Goal: Task Accomplishment & Management: Manage account settings

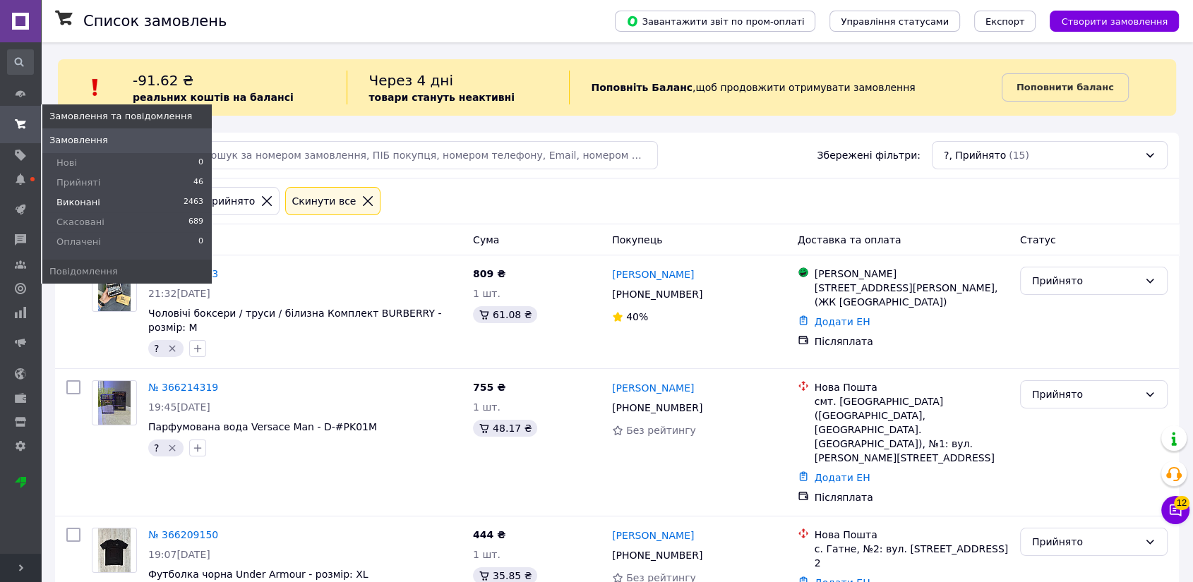
click at [87, 204] on span "Виконані" at bounding box center [78, 202] width 44 height 13
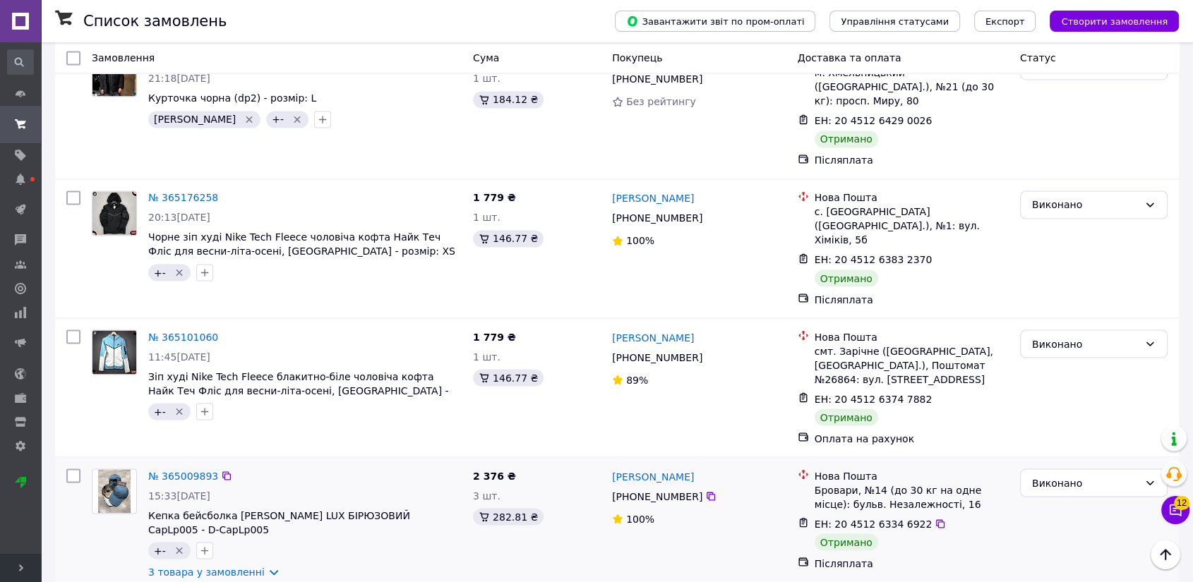
scroll to position [2510, 0]
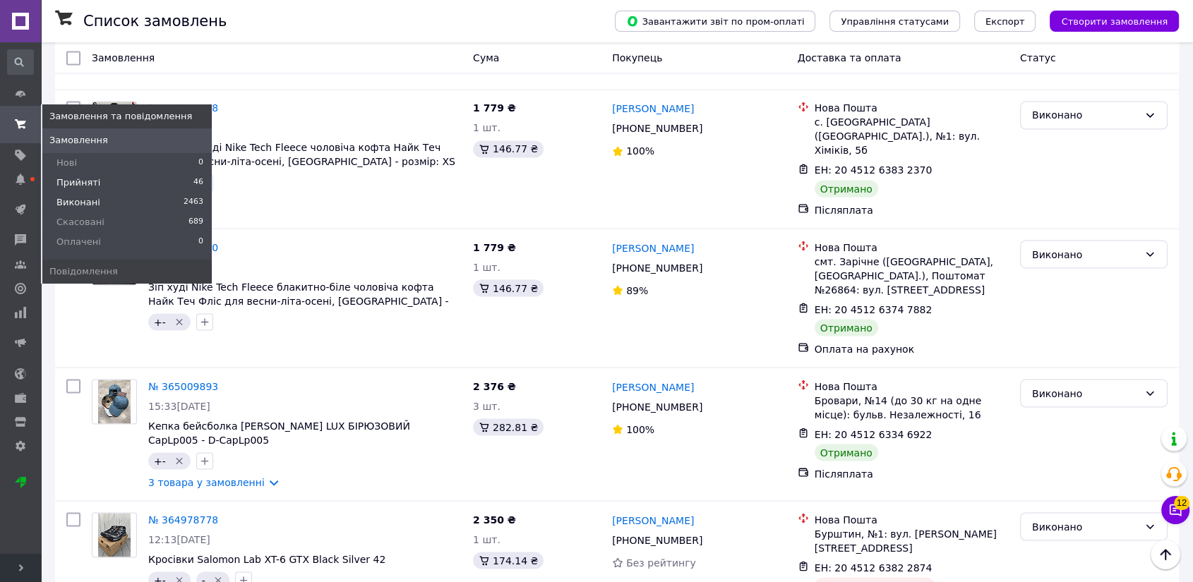
click at [90, 186] on span "Прийняті" at bounding box center [78, 182] width 44 height 13
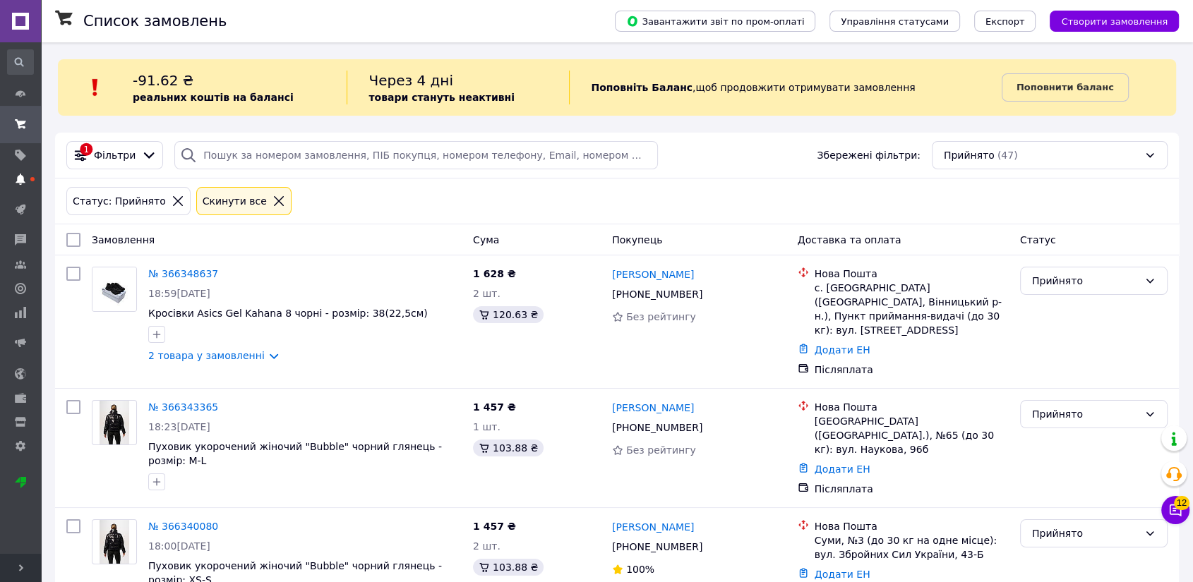
click at [23, 176] on icon at bounding box center [20, 179] width 11 height 11
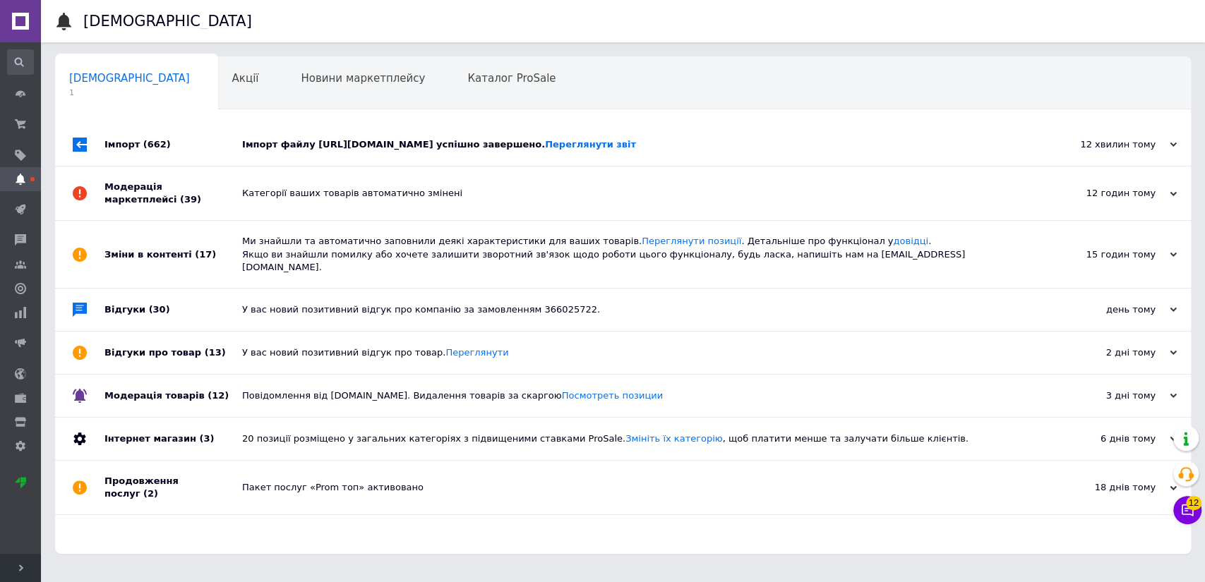
click at [169, 137] on div "Імпорт (662)" at bounding box center [173, 145] width 138 height 42
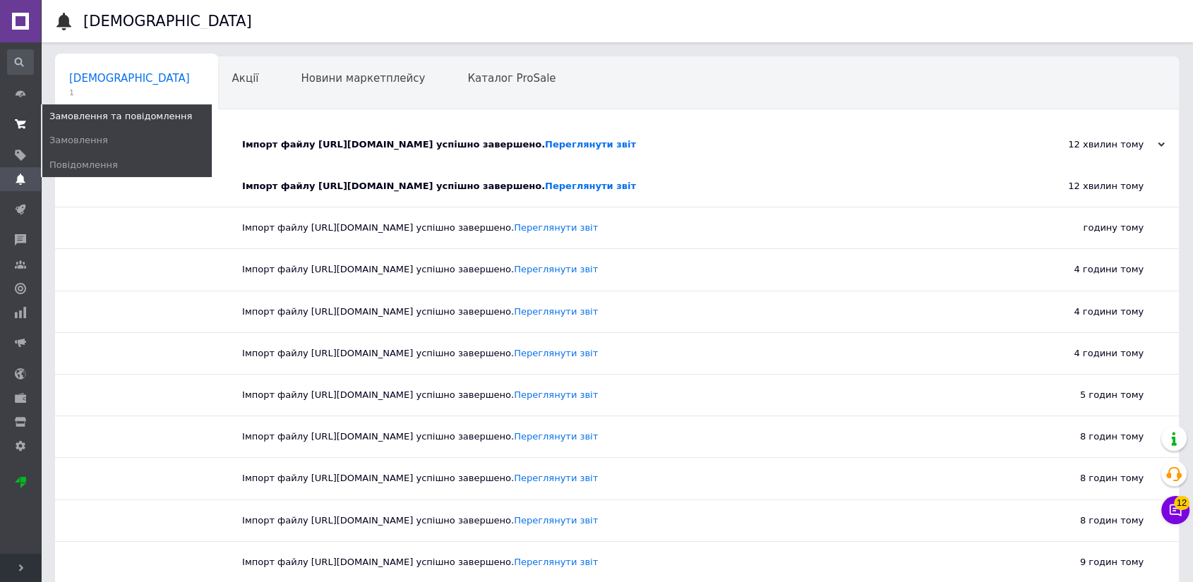
click at [7, 121] on span at bounding box center [20, 124] width 41 height 25
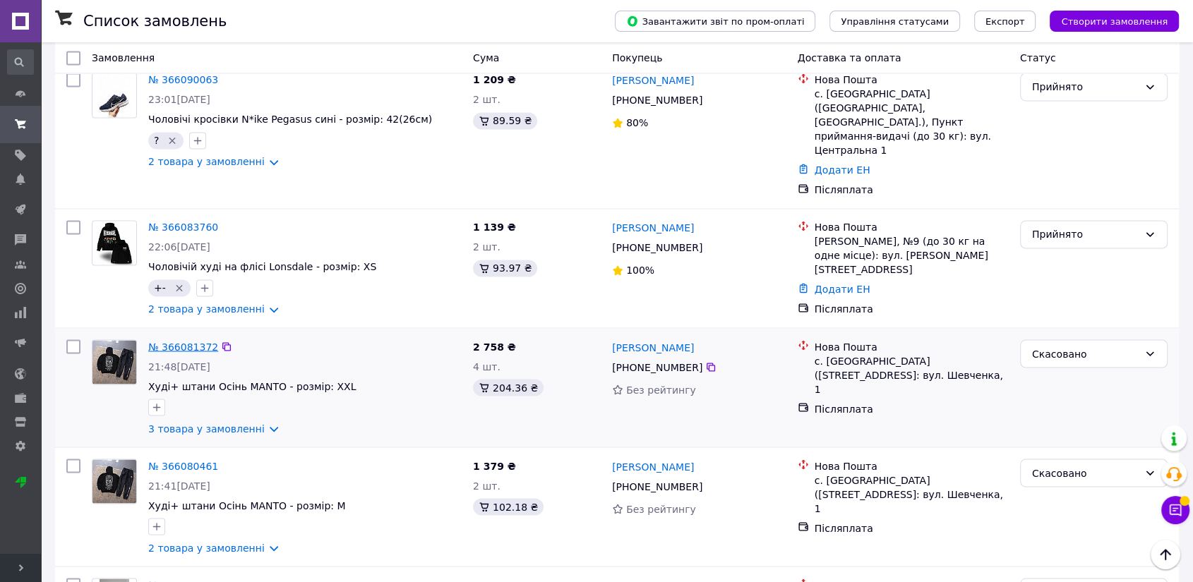
scroll to position [2353, 0]
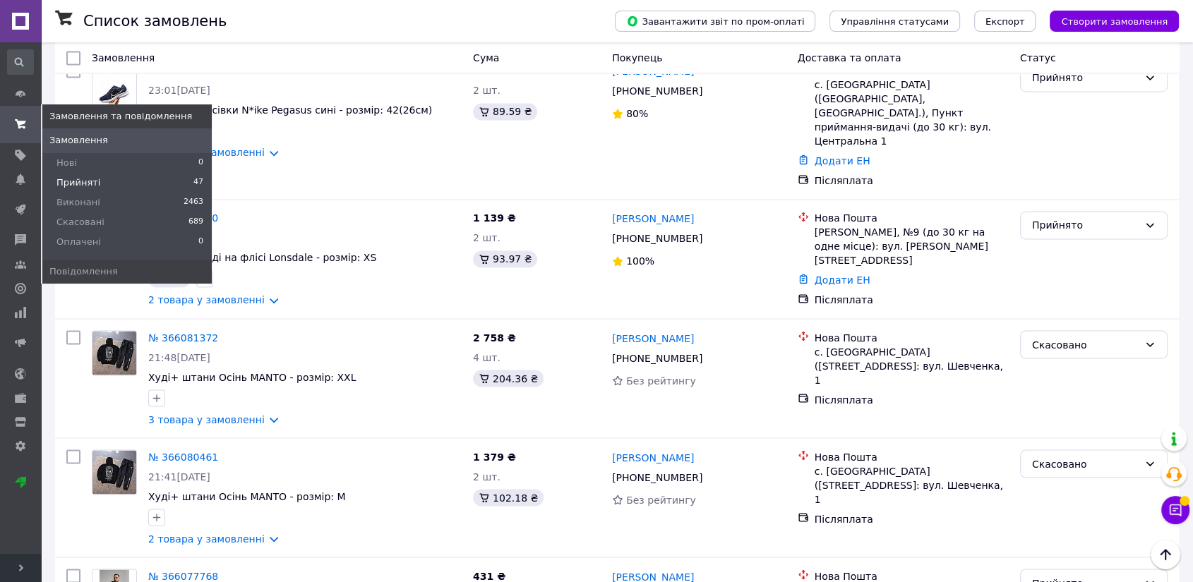
click at [96, 175] on li "Прийняті 47" at bounding box center [126, 183] width 169 height 20
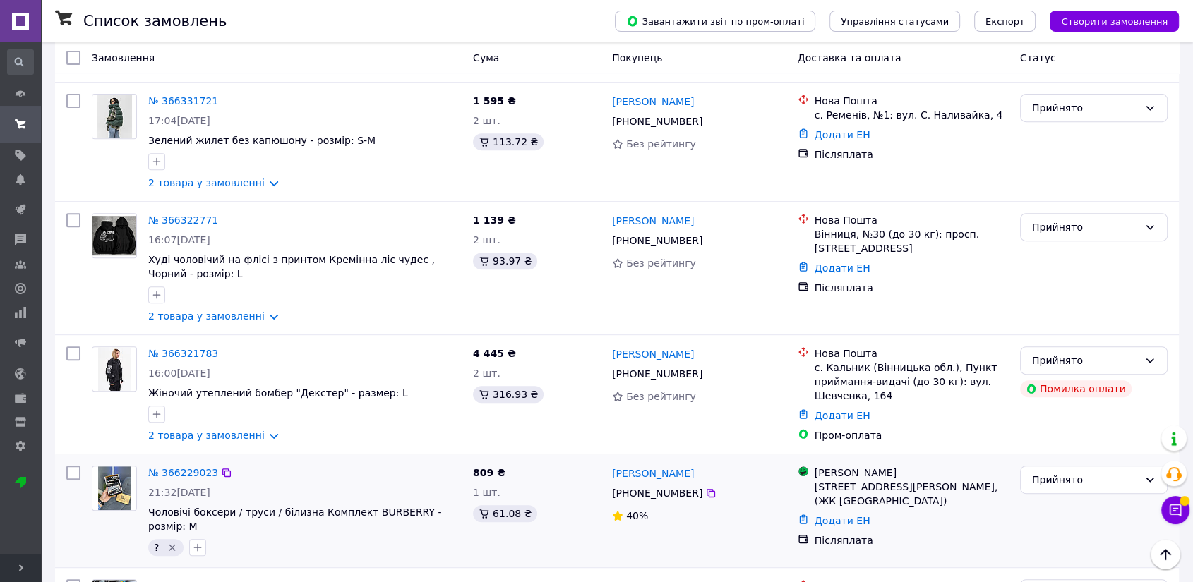
scroll to position [706, 0]
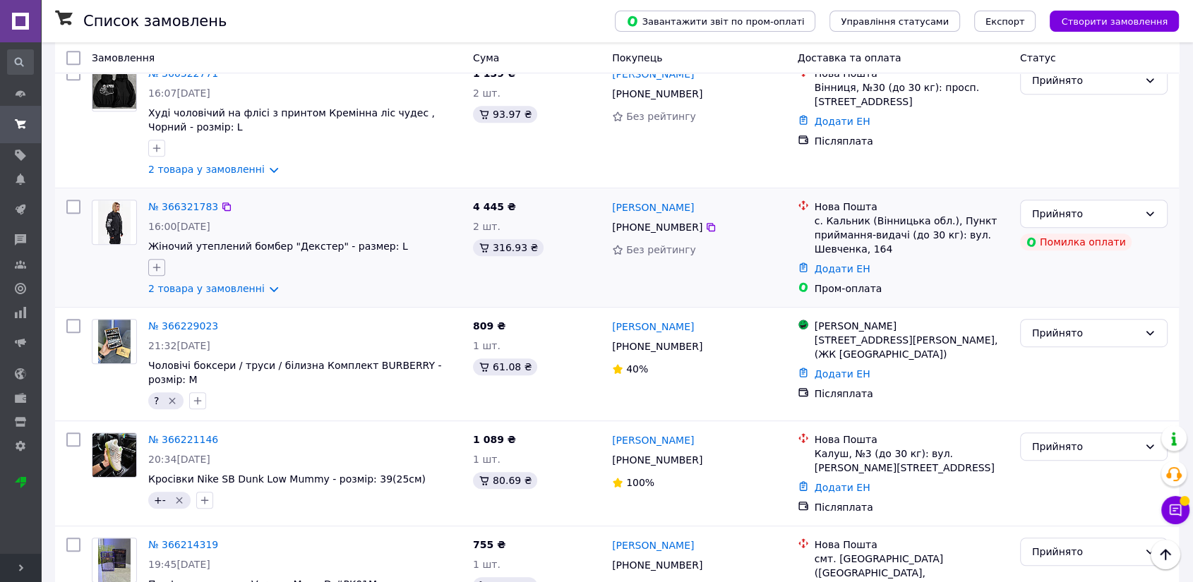
click at [154, 262] on icon "button" at bounding box center [156, 267] width 11 height 11
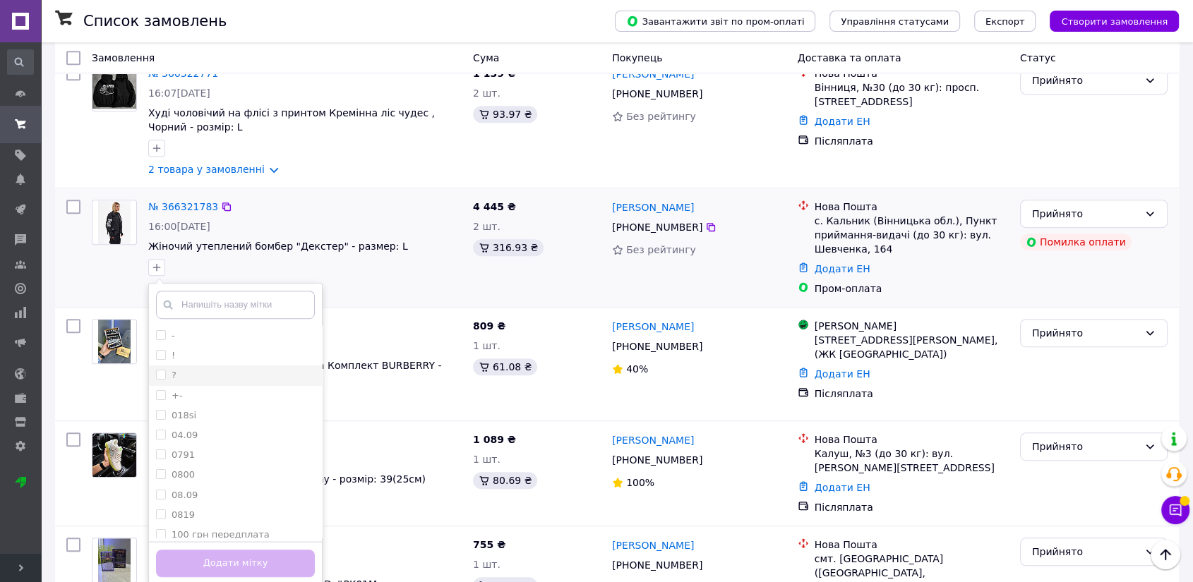
click at [159, 370] on input "?" at bounding box center [160, 374] width 9 height 9
checkbox input "true"
click at [220, 550] on button "Додати мітку" at bounding box center [235, 564] width 159 height 28
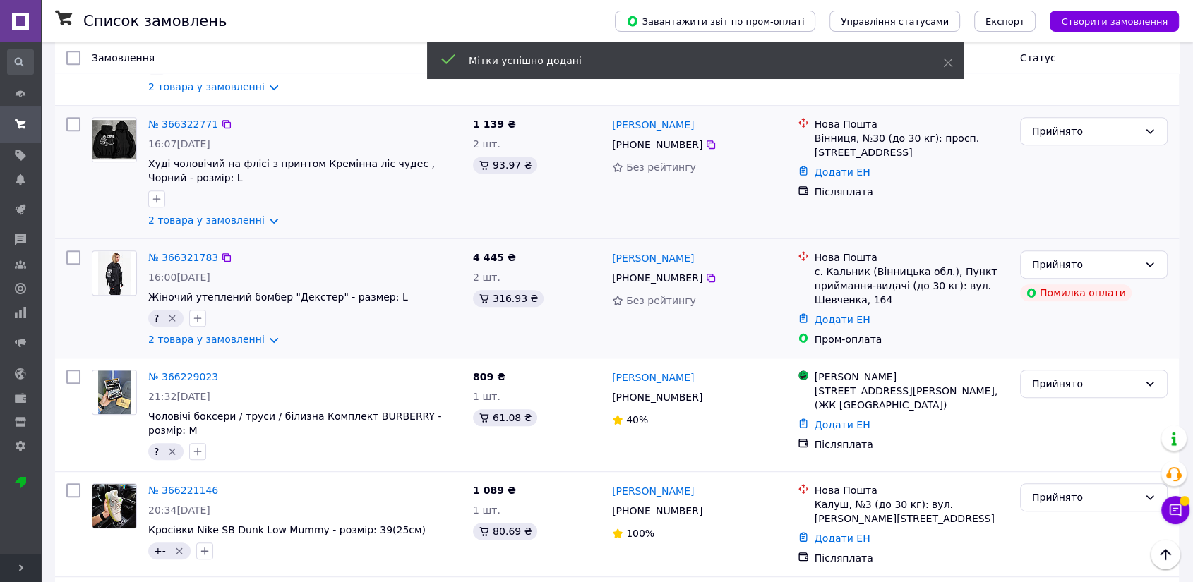
scroll to position [627, 0]
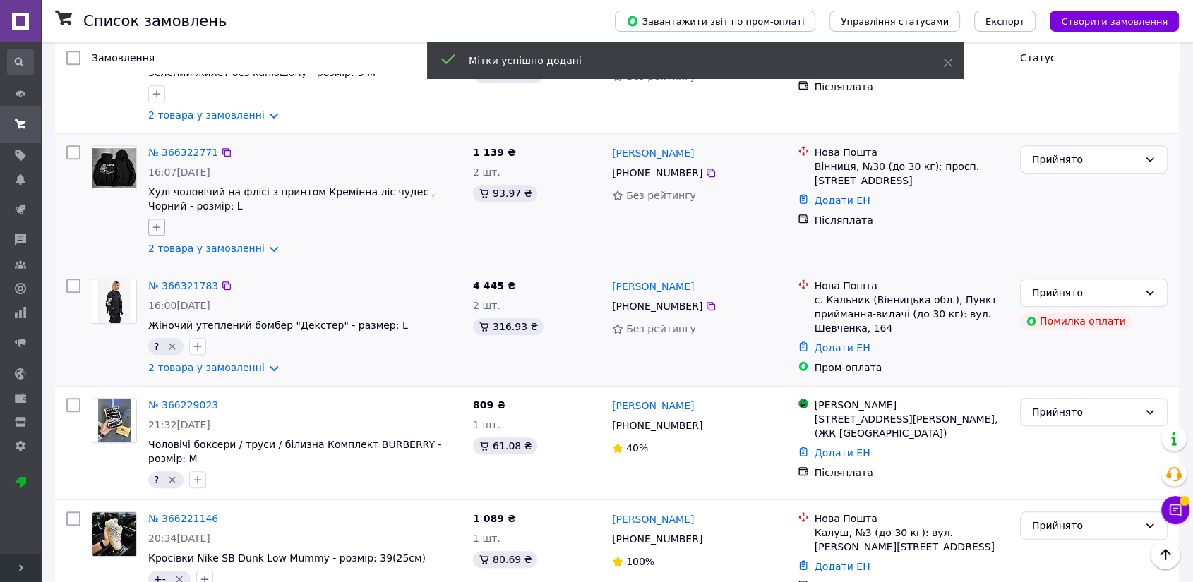
click at [155, 224] on icon "button" at bounding box center [157, 228] width 8 height 8
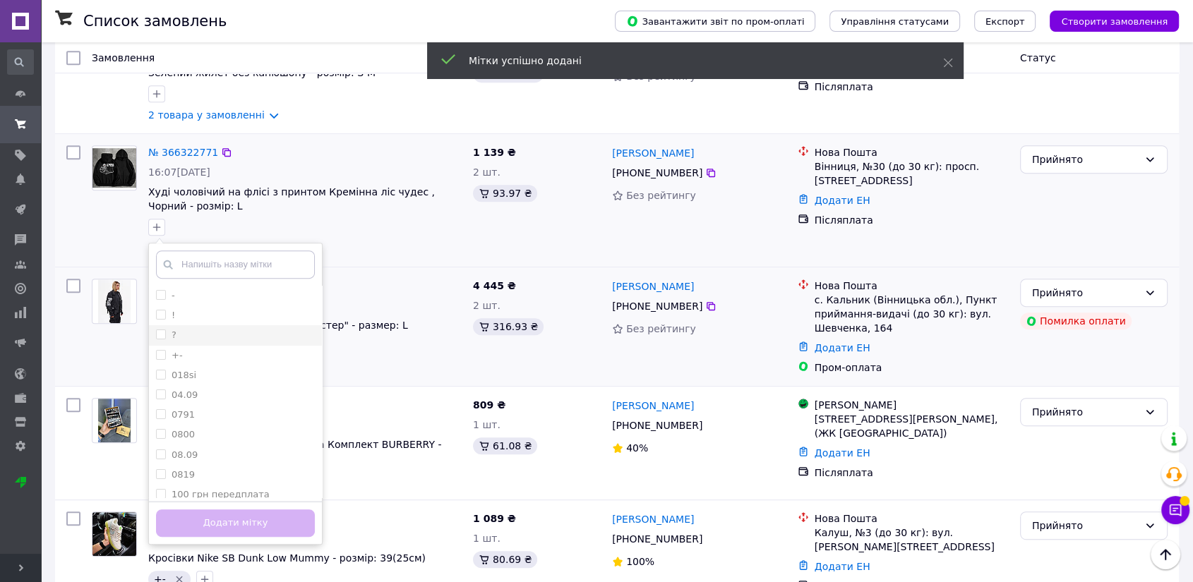
click at [162, 330] on input "?" at bounding box center [160, 334] width 9 height 9
checkbox input "true"
click at [215, 510] on button "Додати мітку" at bounding box center [235, 524] width 159 height 28
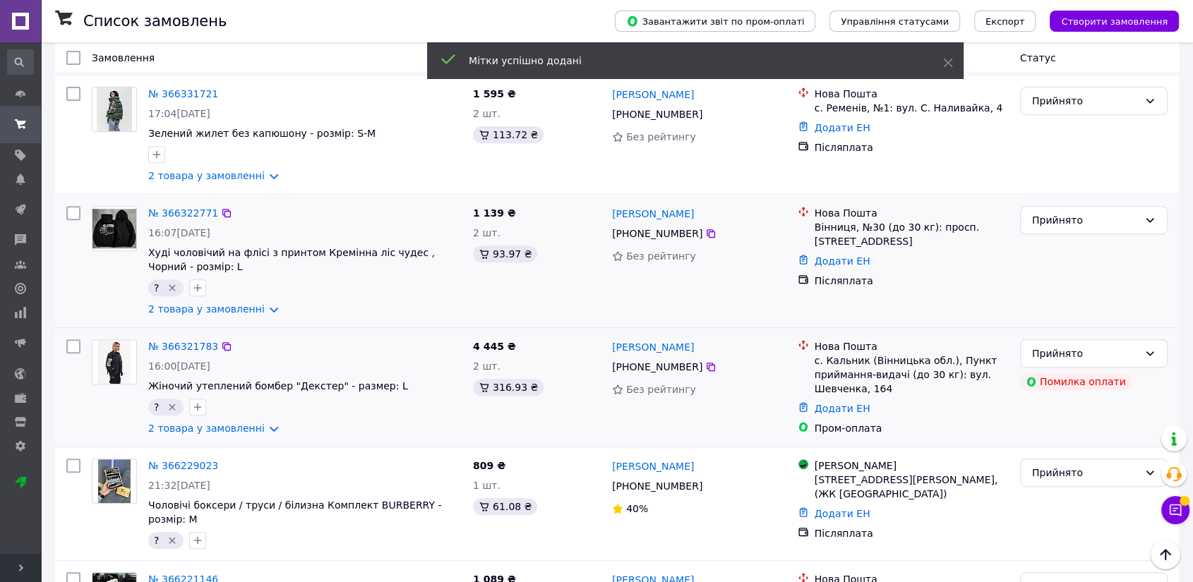
scroll to position [549, 0]
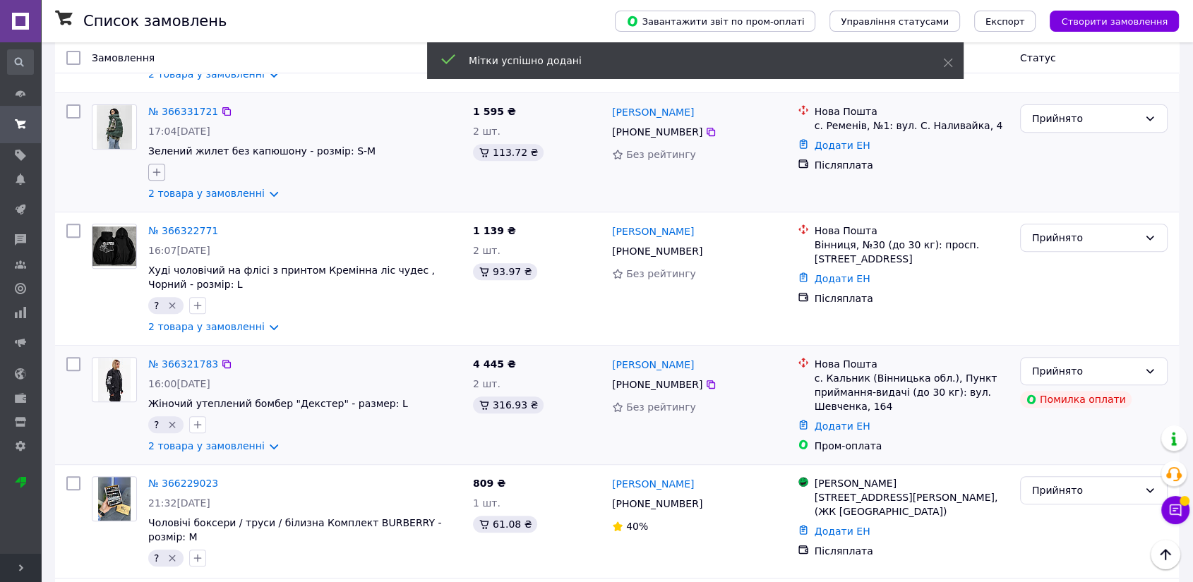
click at [152, 167] on icon "button" at bounding box center [156, 172] width 11 height 11
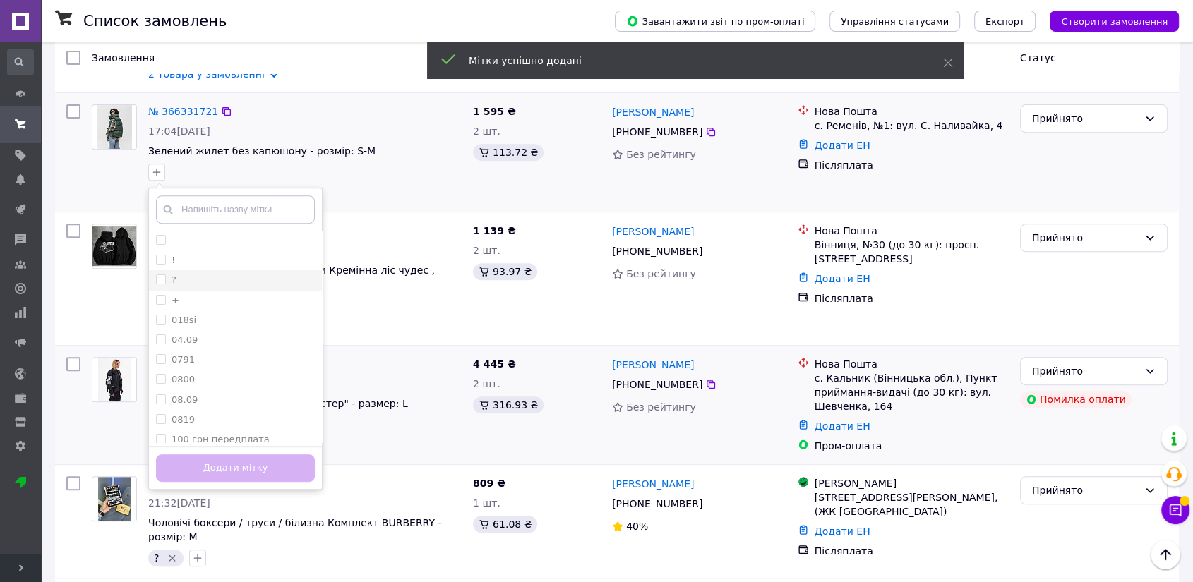
click at [163, 274] on label "?" at bounding box center [166, 280] width 20 height 13
click at [163, 275] on input "?" at bounding box center [160, 279] width 9 height 9
click at [159, 275] on input "?" at bounding box center [160, 279] width 9 height 9
checkbox input "true"
click at [193, 455] on button "Додати мітку" at bounding box center [235, 469] width 159 height 28
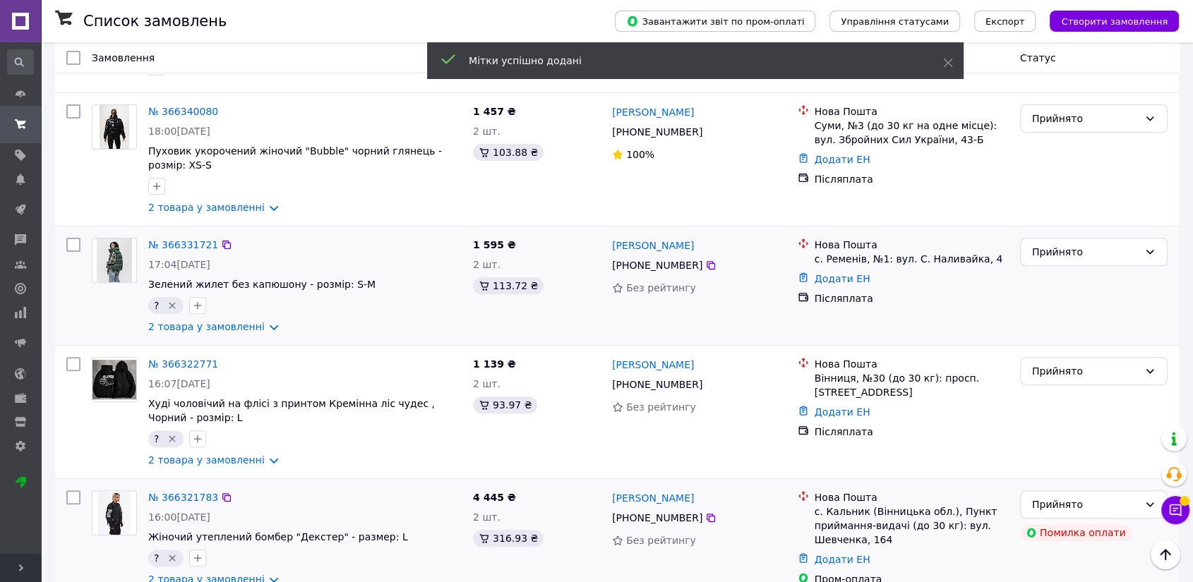
scroll to position [392, 0]
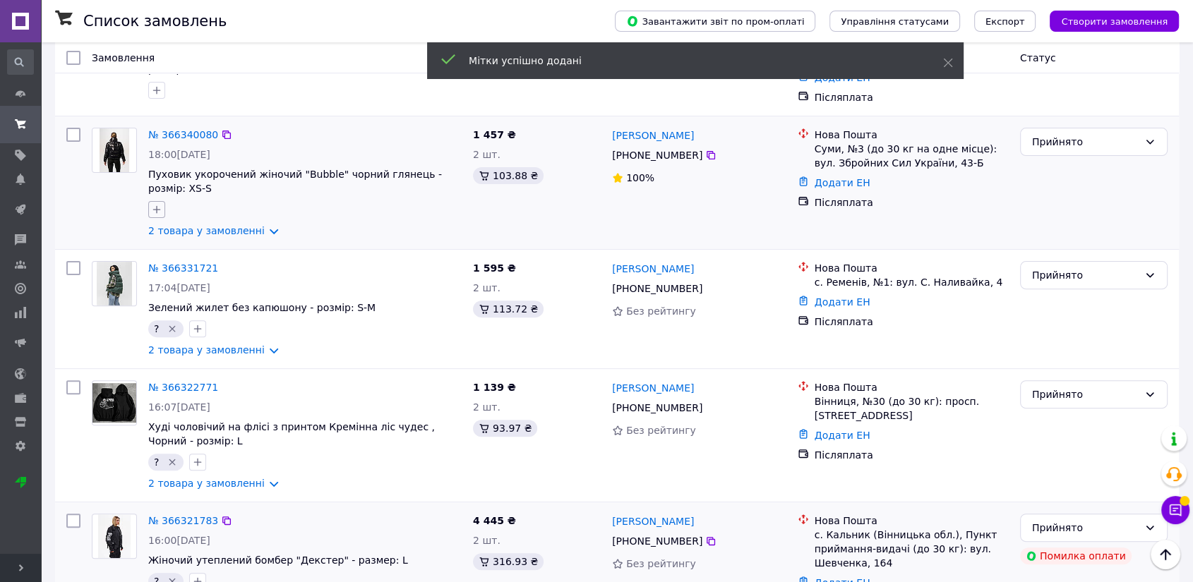
click at [157, 204] on icon "button" at bounding box center [156, 209] width 11 height 11
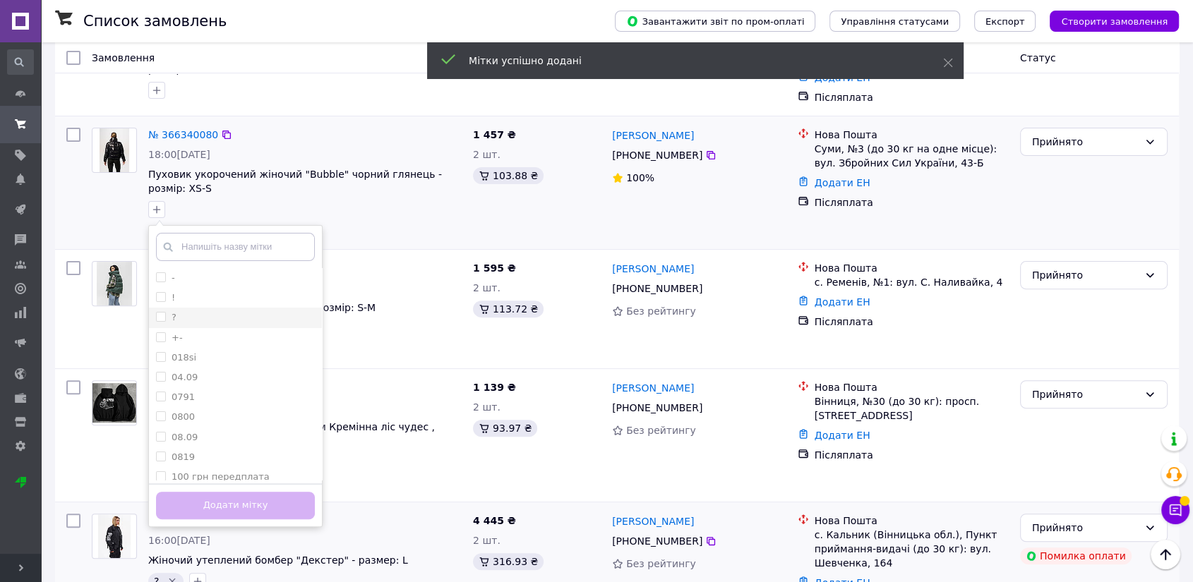
click at [158, 312] on input "?" at bounding box center [160, 316] width 9 height 9
checkbox input "true"
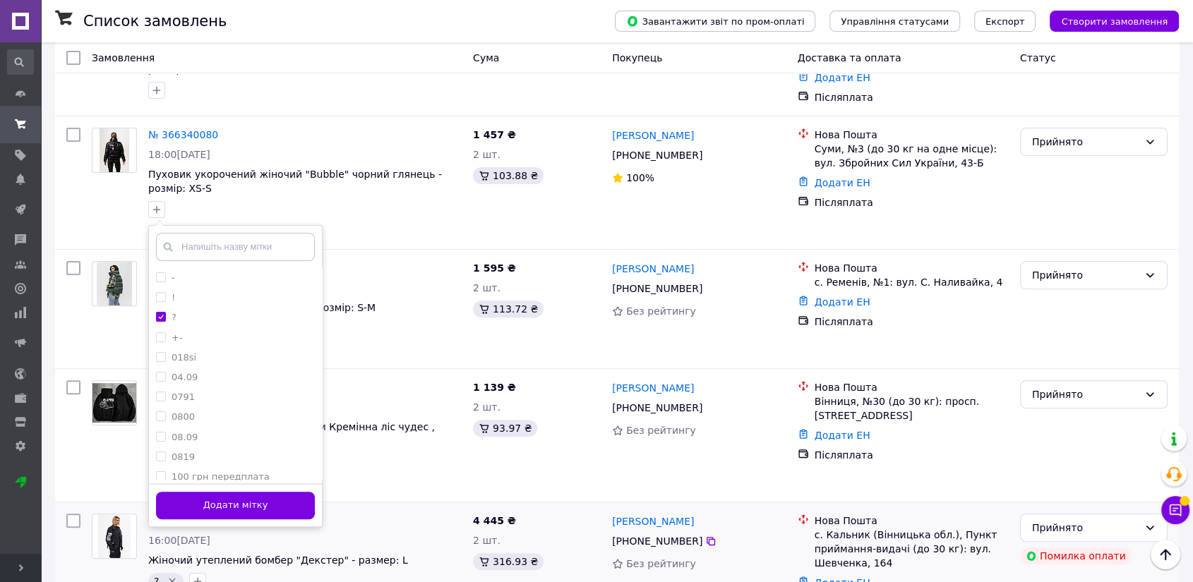
click at [203, 492] on button "Додати мітку" at bounding box center [235, 506] width 159 height 28
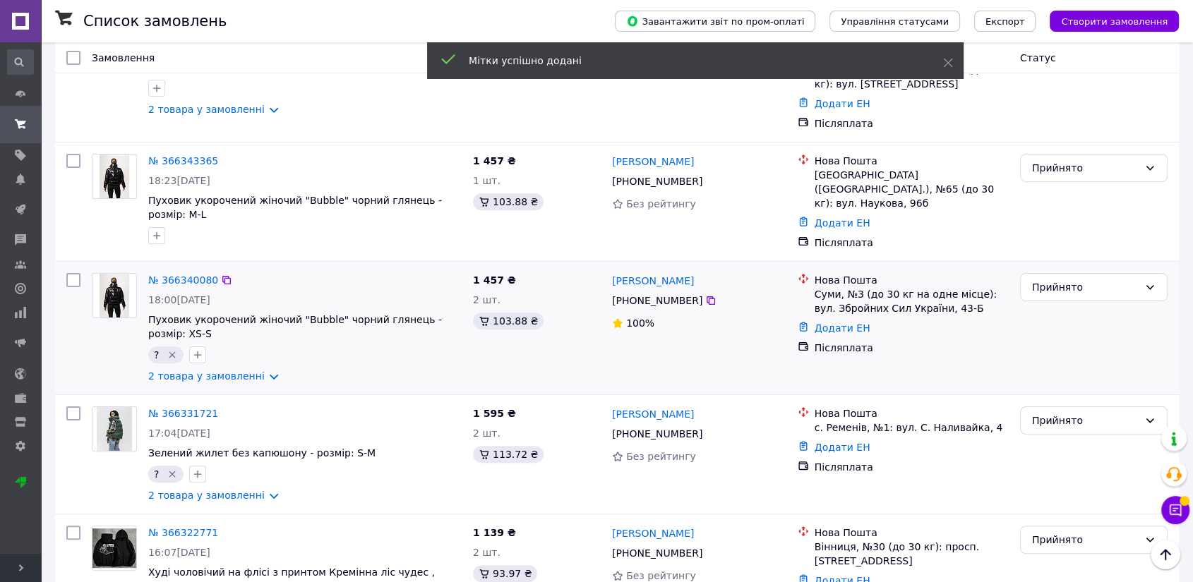
scroll to position [235, 0]
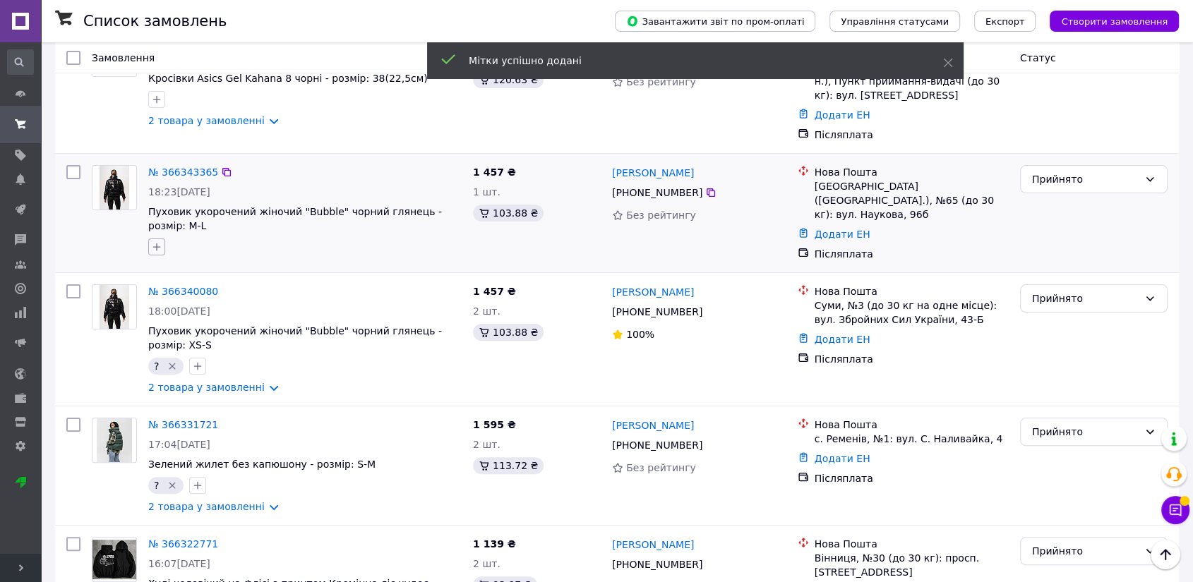
click at [157, 241] on icon "button" at bounding box center [156, 246] width 11 height 11
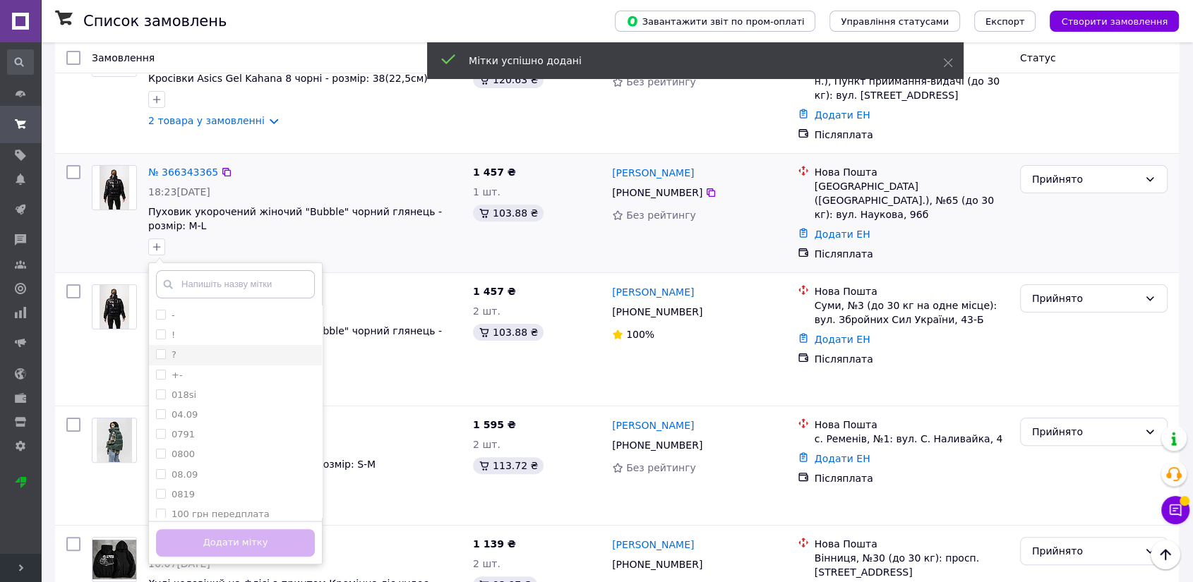
click at [161, 349] on input "?" at bounding box center [160, 353] width 9 height 9
checkbox input "true"
click at [227, 529] on button "Додати мітку" at bounding box center [235, 543] width 159 height 28
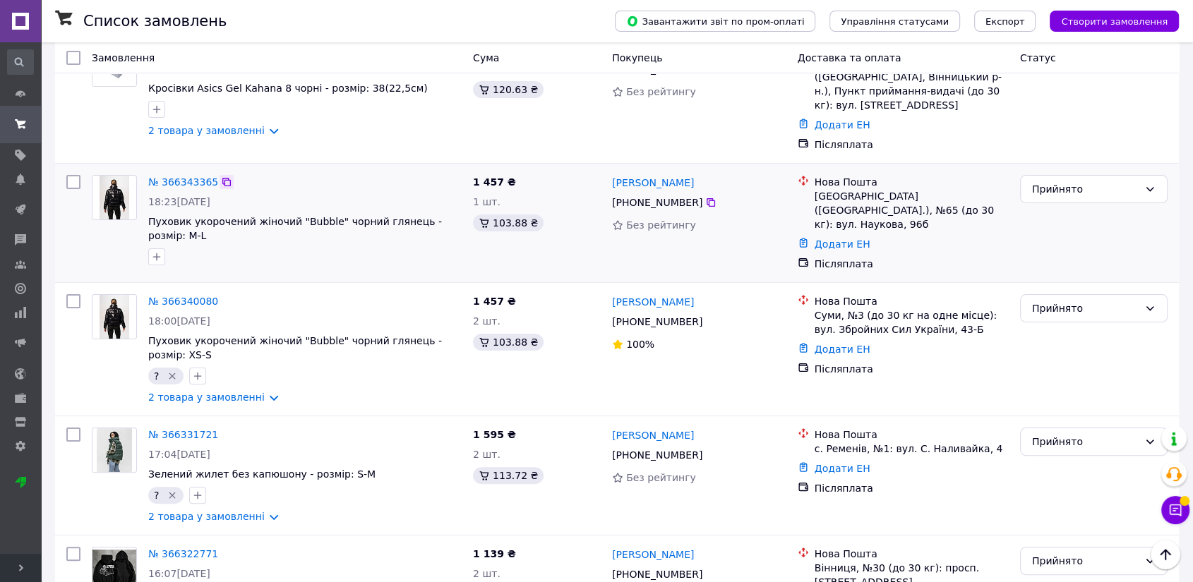
scroll to position [78, 0]
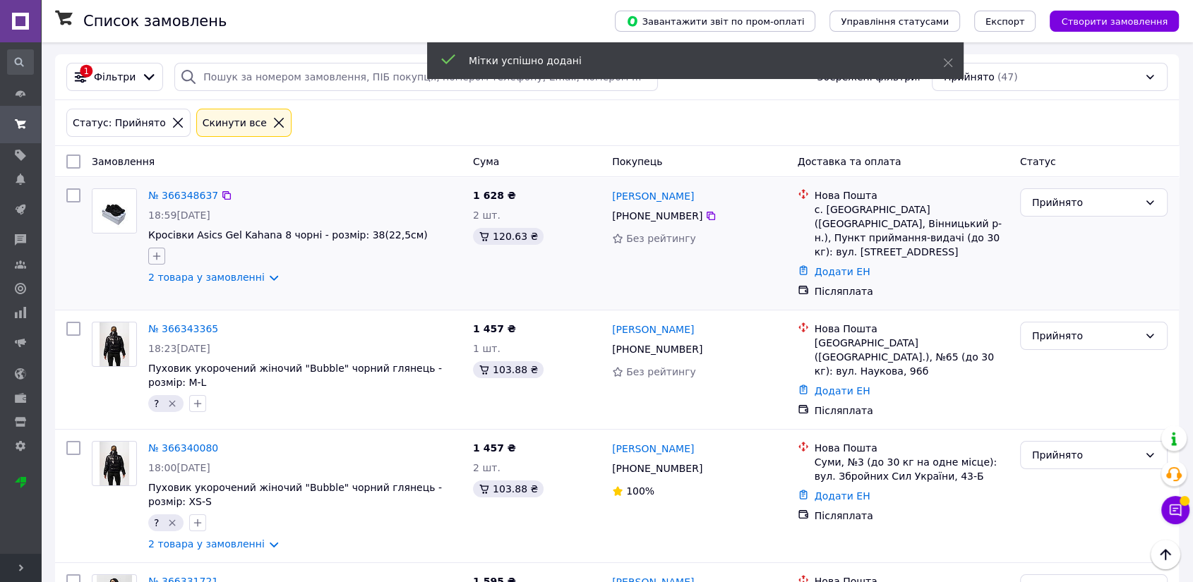
click at [157, 256] on icon "button" at bounding box center [157, 257] width 8 height 8
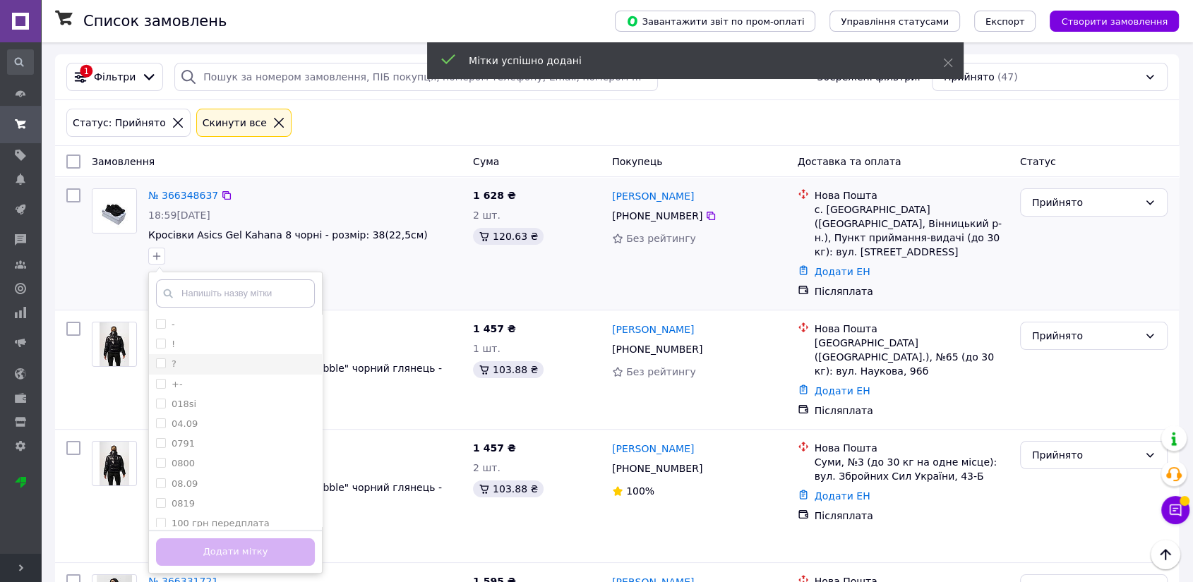
click at [163, 360] on input "?" at bounding box center [160, 363] width 9 height 9
checkbox input "true"
click at [226, 550] on button "Додати мітку" at bounding box center [235, 553] width 159 height 28
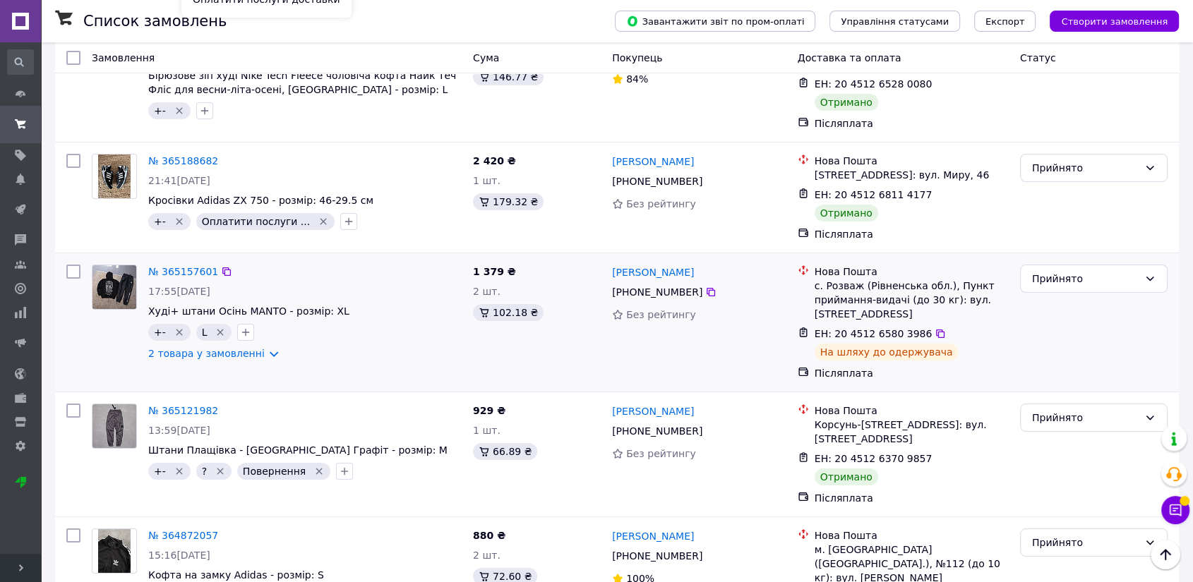
scroll to position [5400, 0]
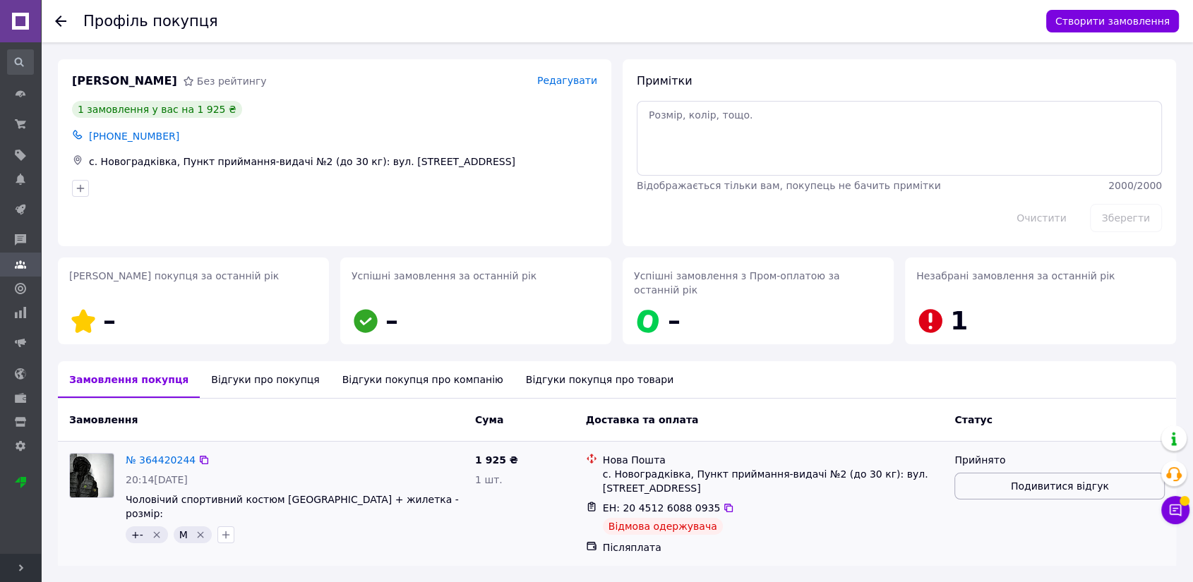
click at [1038, 479] on span "Подивитися відгук" at bounding box center [1060, 486] width 98 height 14
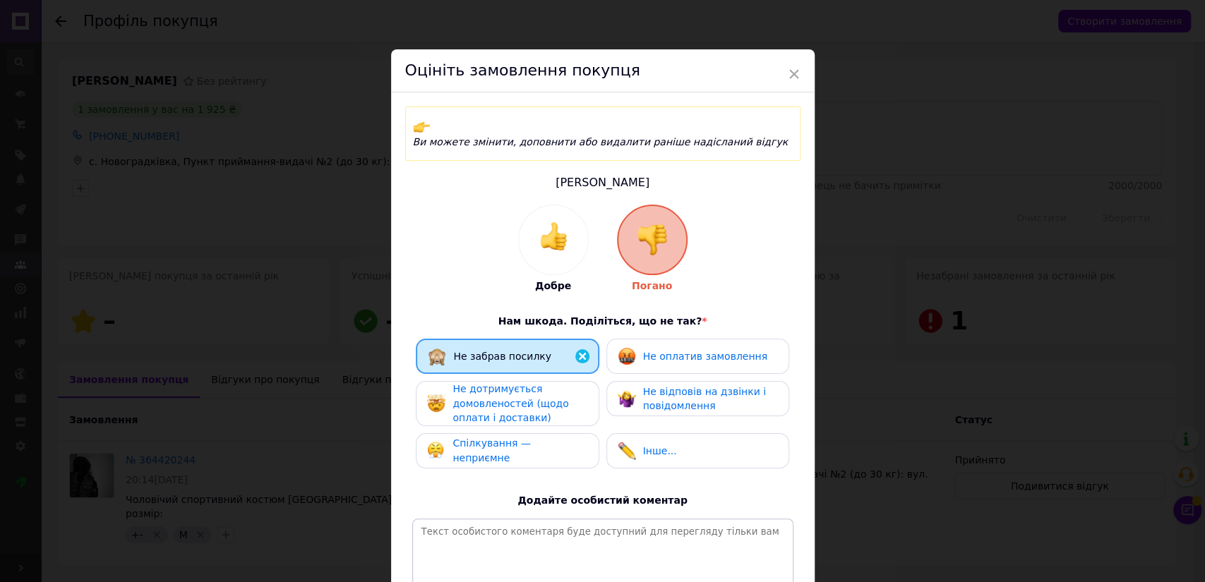
click at [606, 391] on div "Не відповів на дзвінки і повідомлення" at bounding box center [697, 398] width 183 height 35
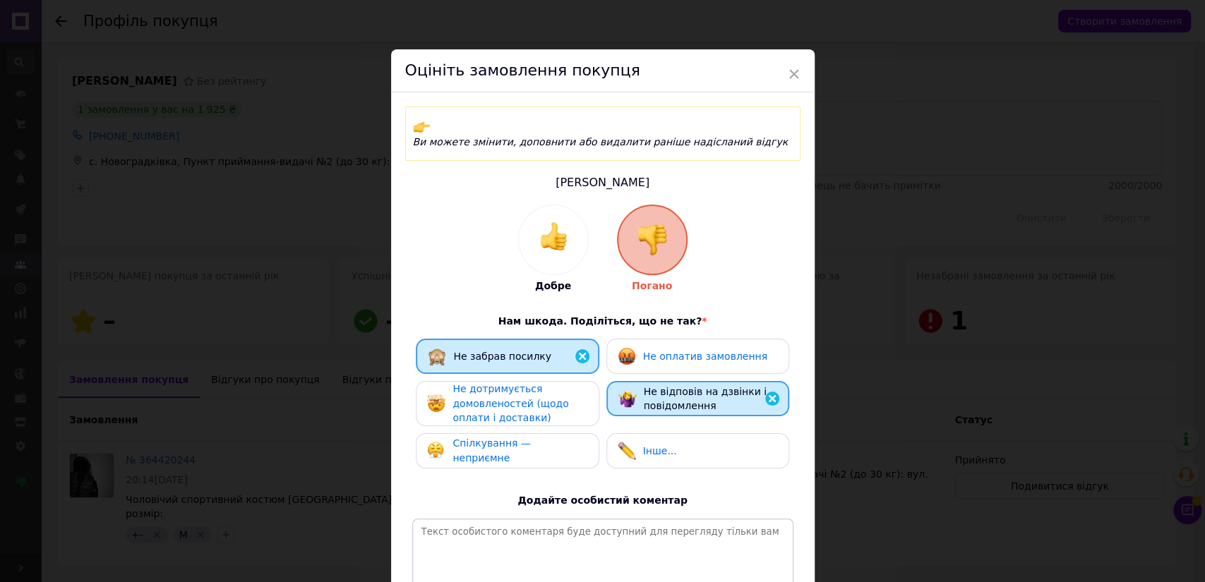
drag, startPoint x: 545, startPoint y: 376, endPoint x: 552, endPoint y: 385, distance: 11.6
click at [548, 382] on div "Не дотримується домовленостей (щодо оплати і доставки)" at bounding box center [520, 404] width 134 height 44
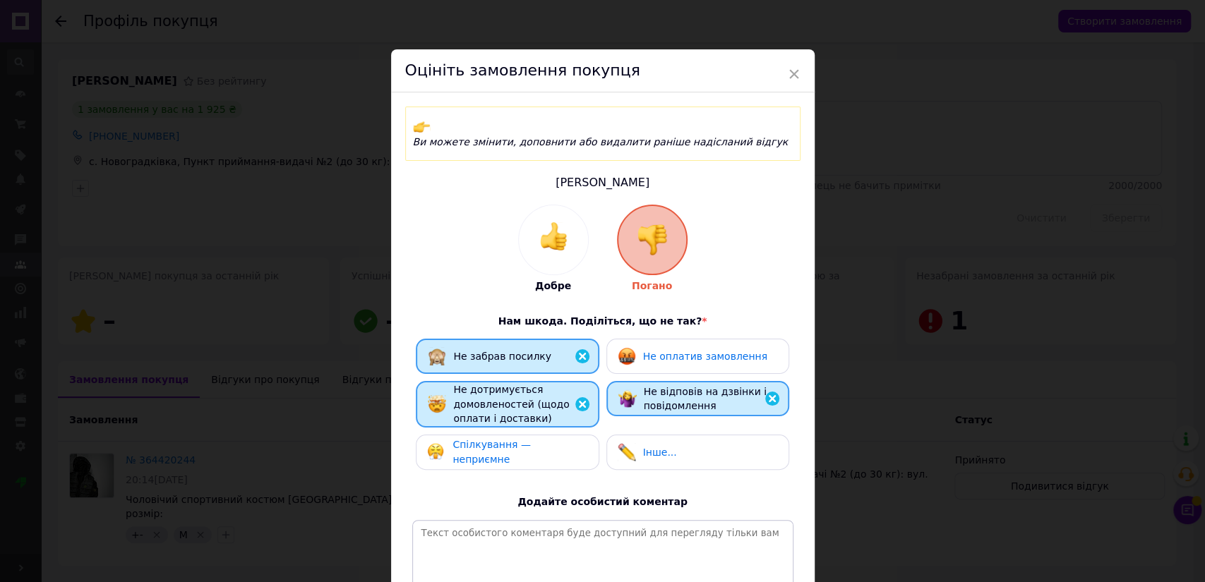
click at [561, 435] on div "Спілкування — неприємне" at bounding box center [507, 452] width 183 height 35
click at [693, 351] on span "Не оплатив замовлення" at bounding box center [705, 356] width 124 height 11
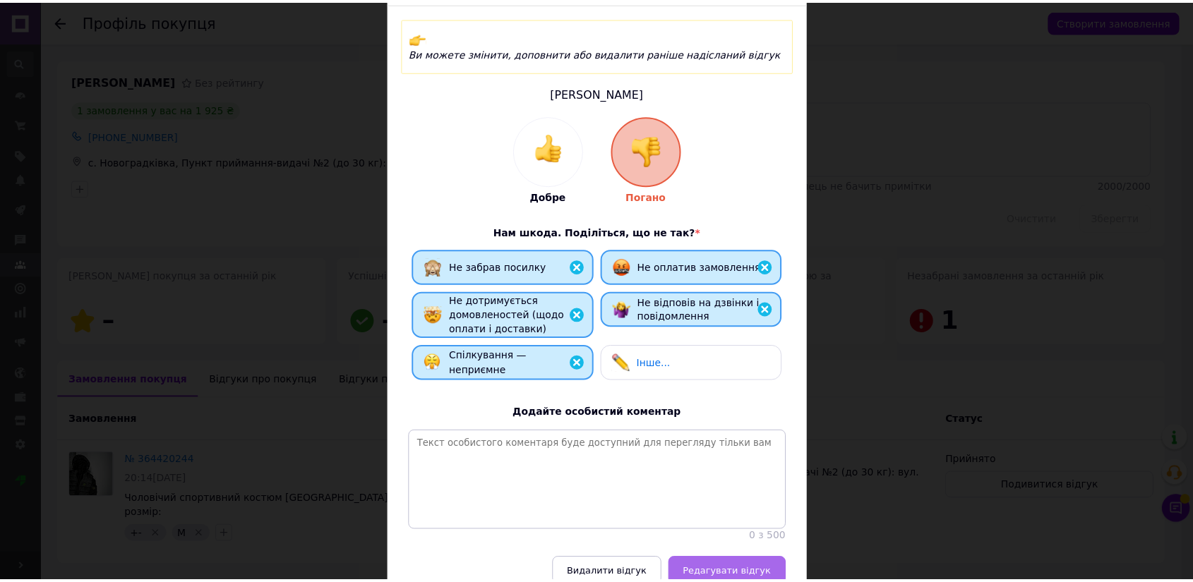
scroll to position [157, 0]
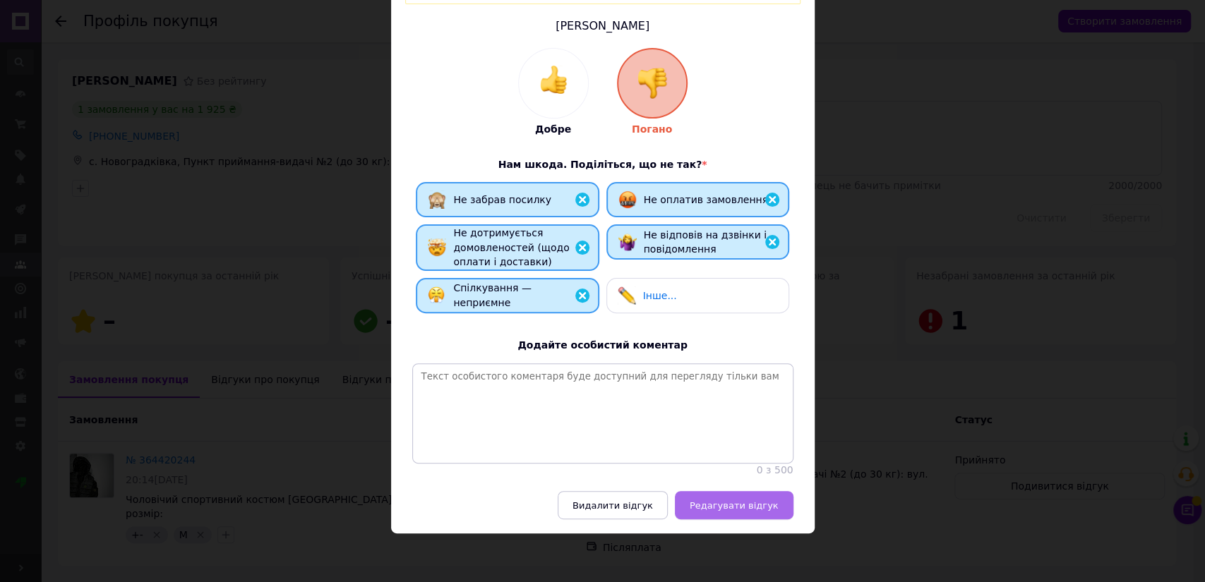
click at [776, 513] on button "Редагувати відгук" at bounding box center [734, 505] width 119 height 28
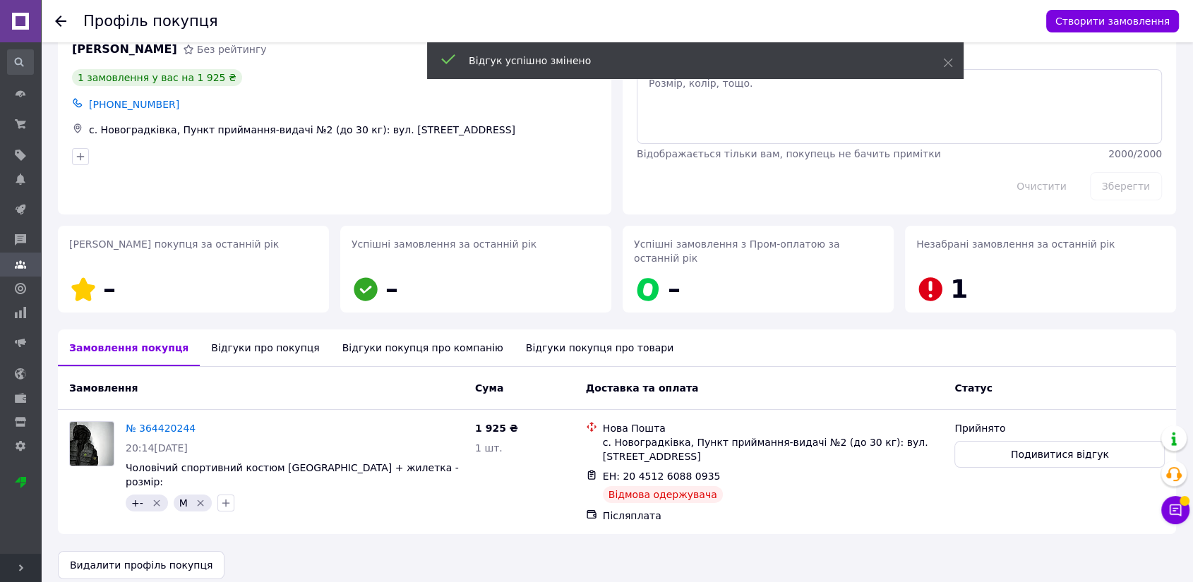
click at [237, 351] on div "Відгуки про покупця" at bounding box center [265, 348] width 131 height 37
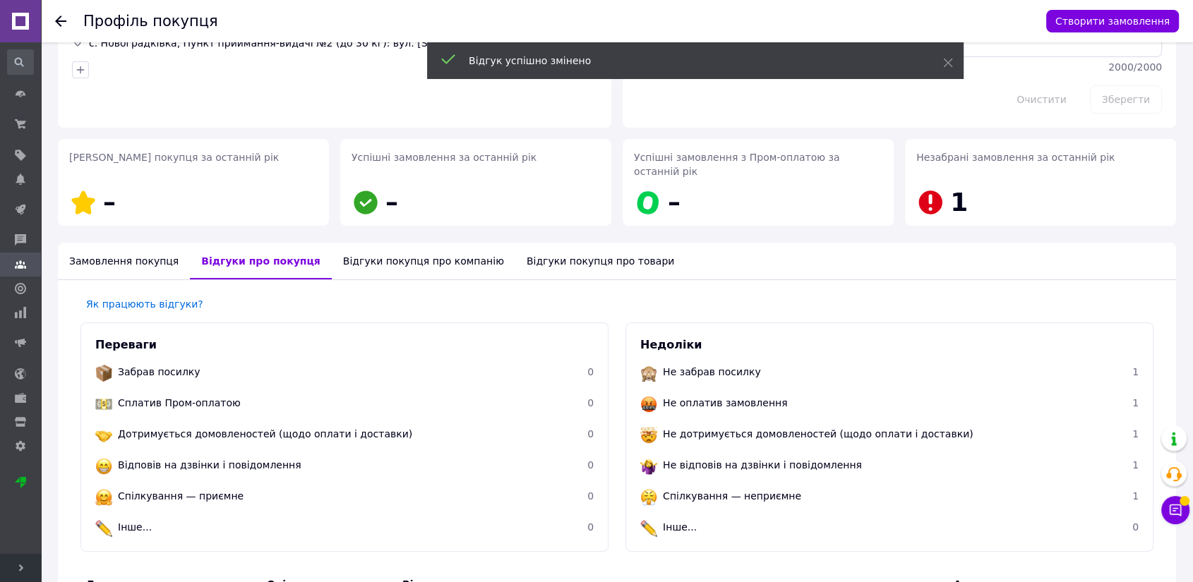
scroll to position [0, 0]
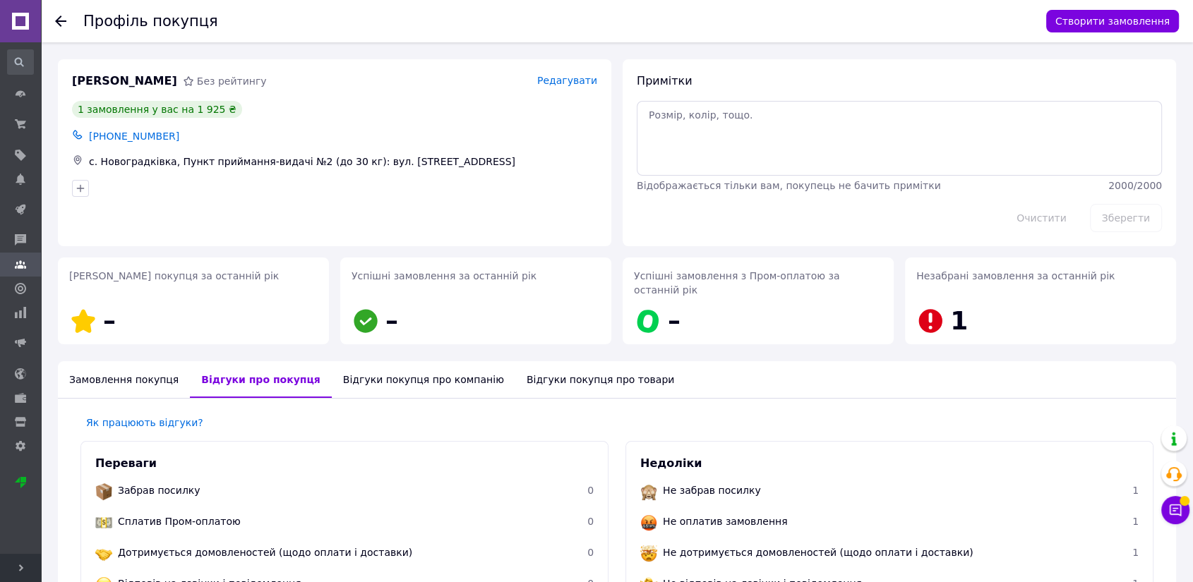
click at [59, 19] on icon at bounding box center [60, 21] width 11 height 11
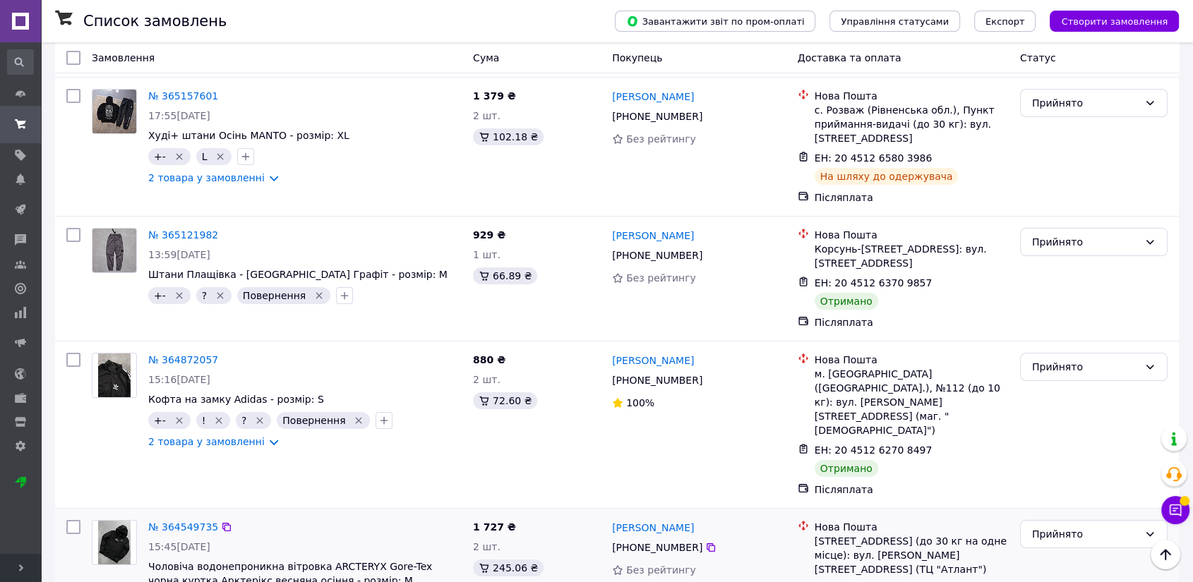
scroll to position [5400, 0]
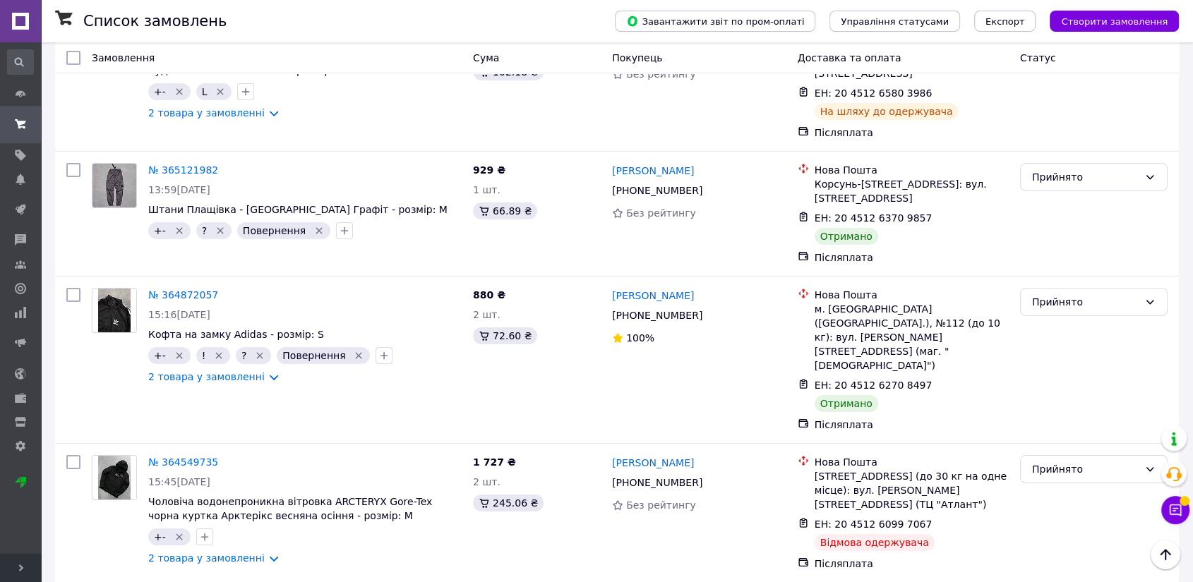
click at [1053, 330] on li "Виконано" at bounding box center [1094, 332] width 146 height 25
click at [1073, 330] on li "Прийнято" at bounding box center [1094, 332] width 146 height 25
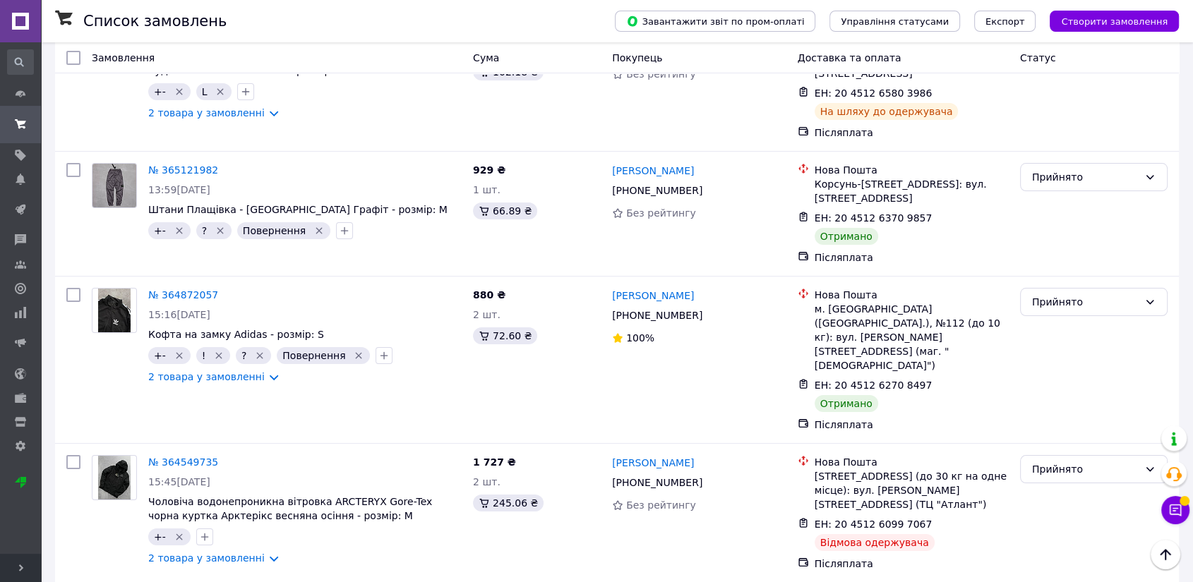
checkbox input "true"
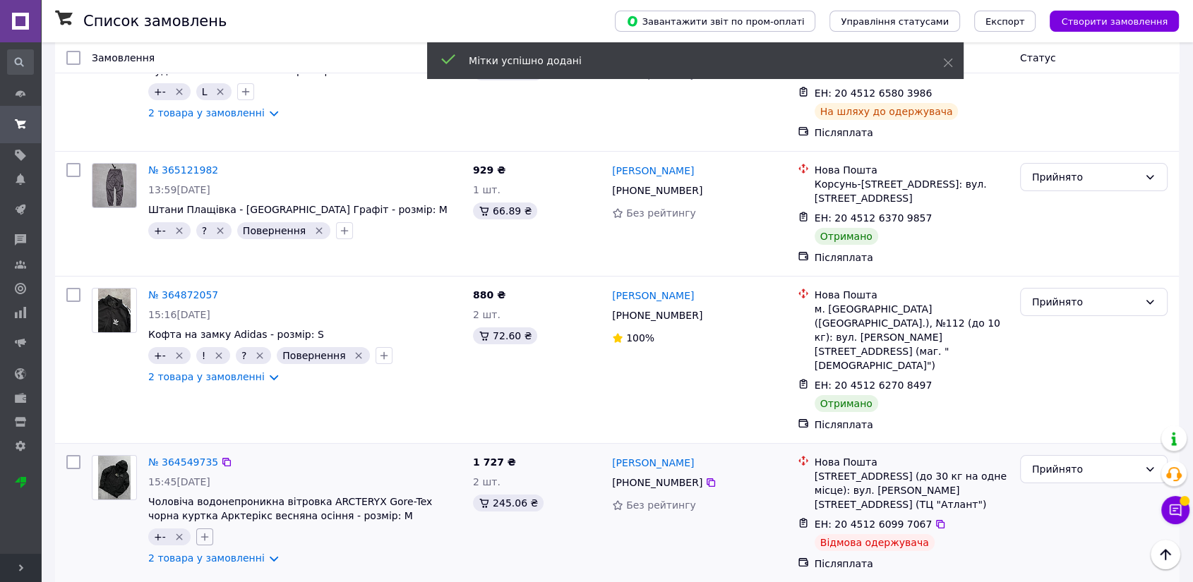
click at [198, 529] on button "button" at bounding box center [204, 537] width 17 height 17
checkbox input "true"
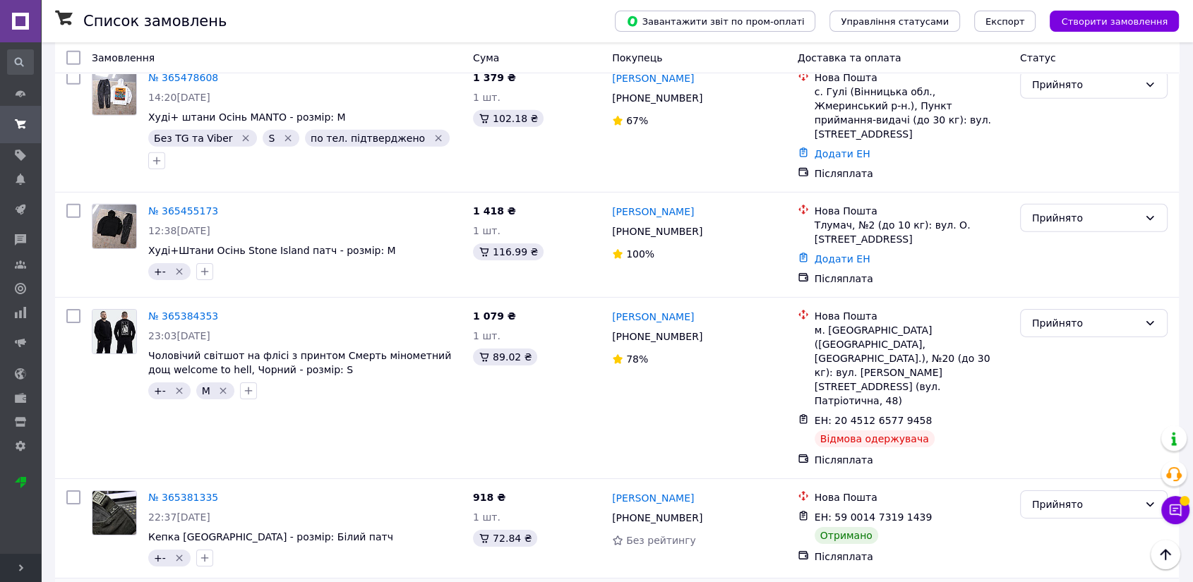
scroll to position [4380, 0]
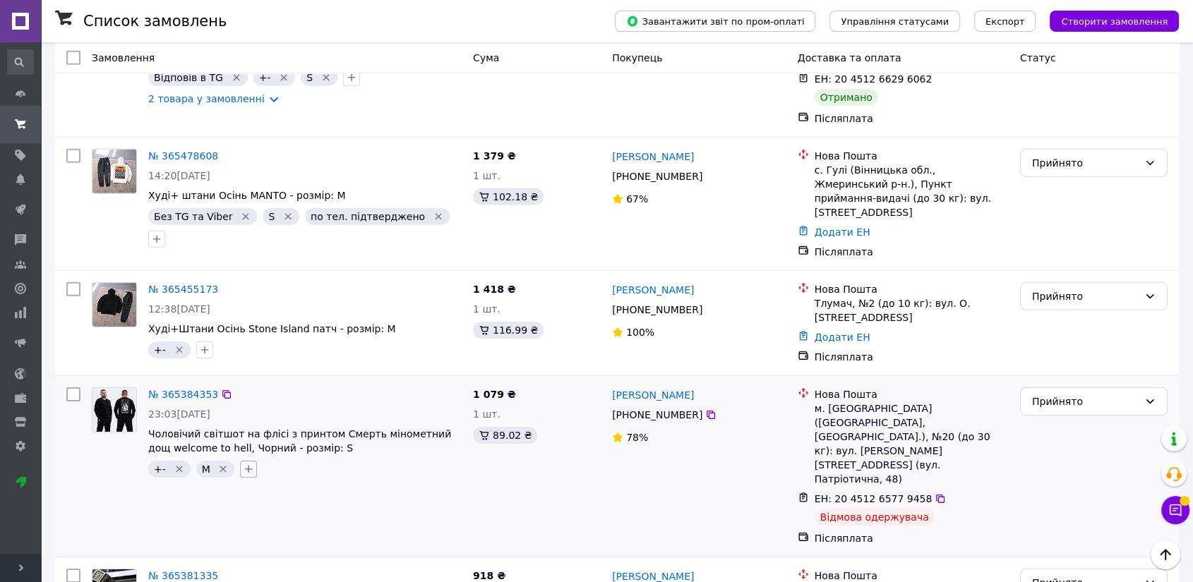
click at [246, 464] on icon "button" at bounding box center [248, 469] width 11 height 11
click at [252, 572] on input "?" at bounding box center [252, 576] width 9 height 9
checkbox input "true"
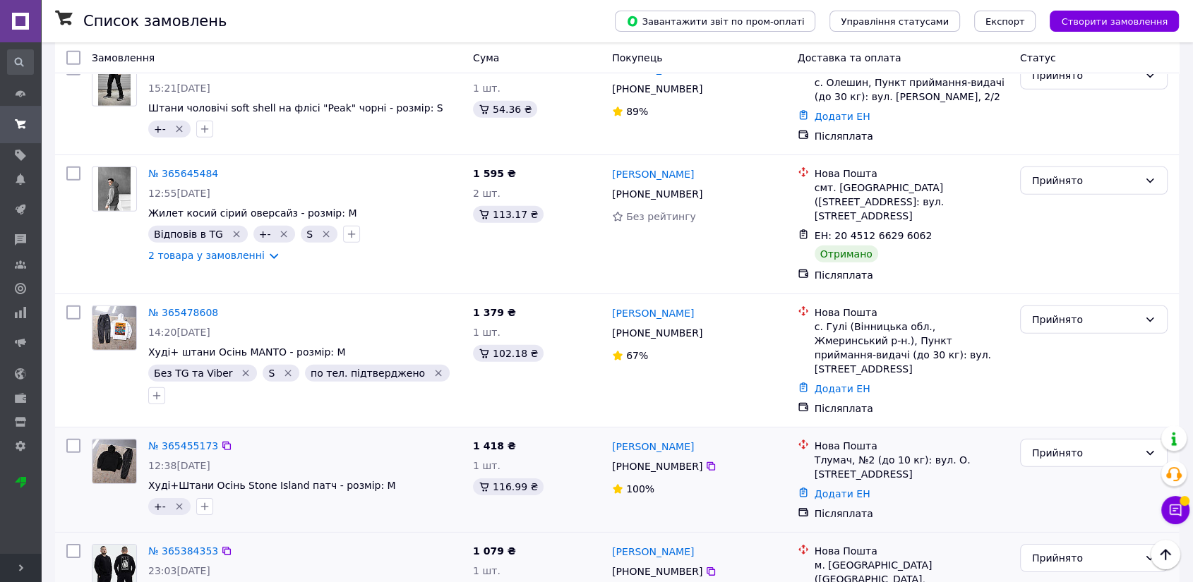
scroll to position [4145, 0]
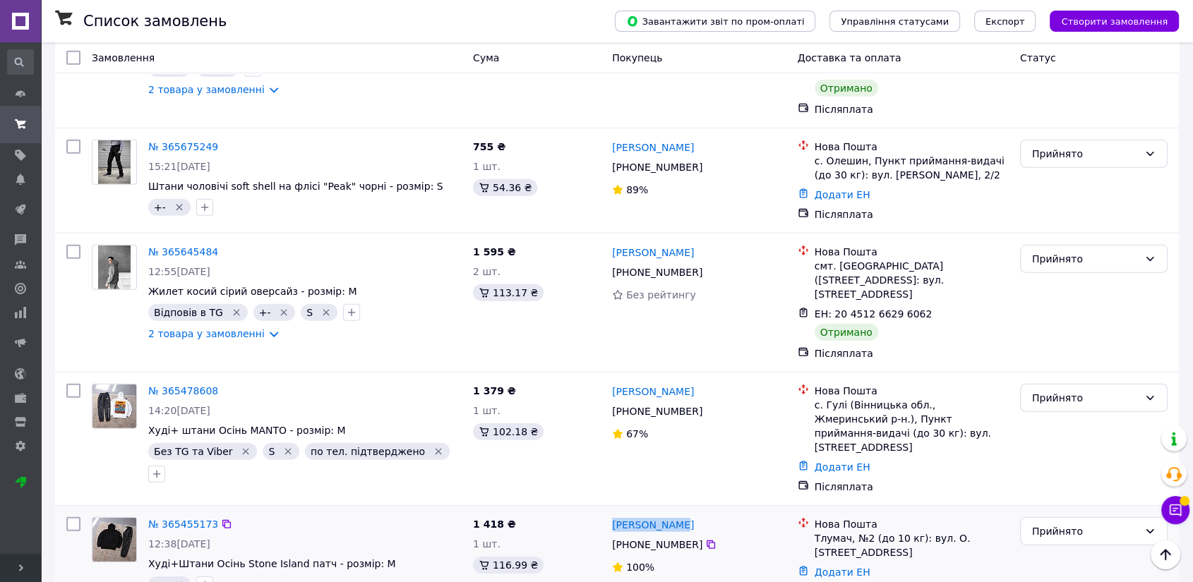
drag, startPoint x: 637, startPoint y: 301, endPoint x: 683, endPoint y: 293, distance: 46.0
click at [683, 506] on div "№ 365455173 12:38[DATE] Худі+Штани Осінь Stone Island патч - розмір: M +-   1 4…" at bounding box center [617, 558] width 1124 height 104
copy link "[PERSON_NAME]"
click at [855, 567] on link "Додати ЕН" at bounding box center [843, 572] width 56 height 11
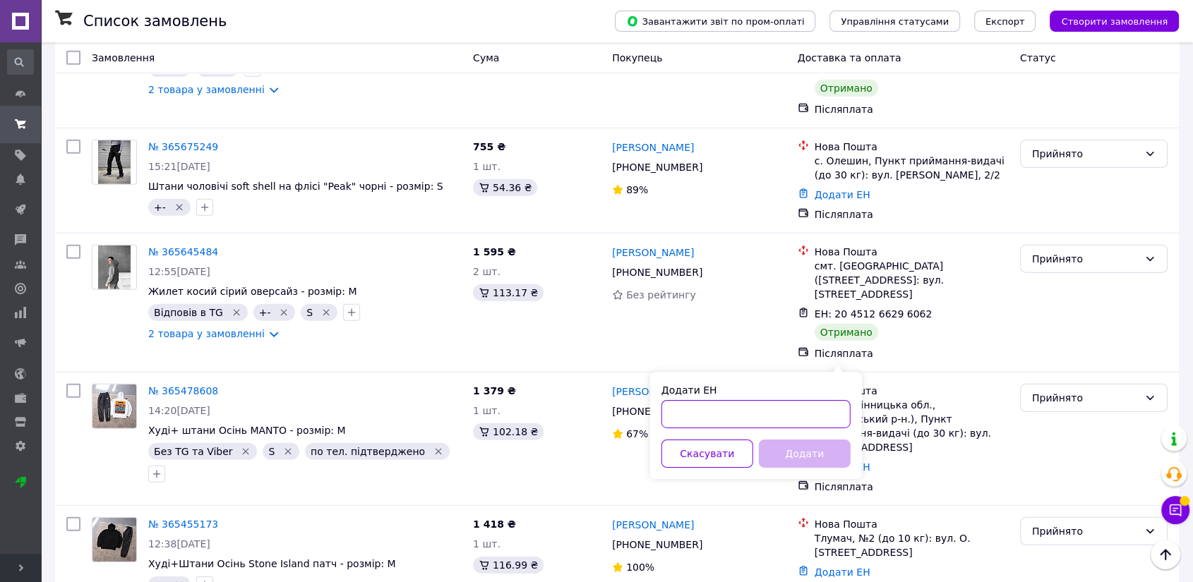
click at [767, 410] on input "Додати ЕН" at bounding box center [755, 414] width 189 height 28
paste input "20451265681314"
type input "20451265681314"
click at [795, 448] on button "Додати" at bounding box center [805, 454] width 92 height 28
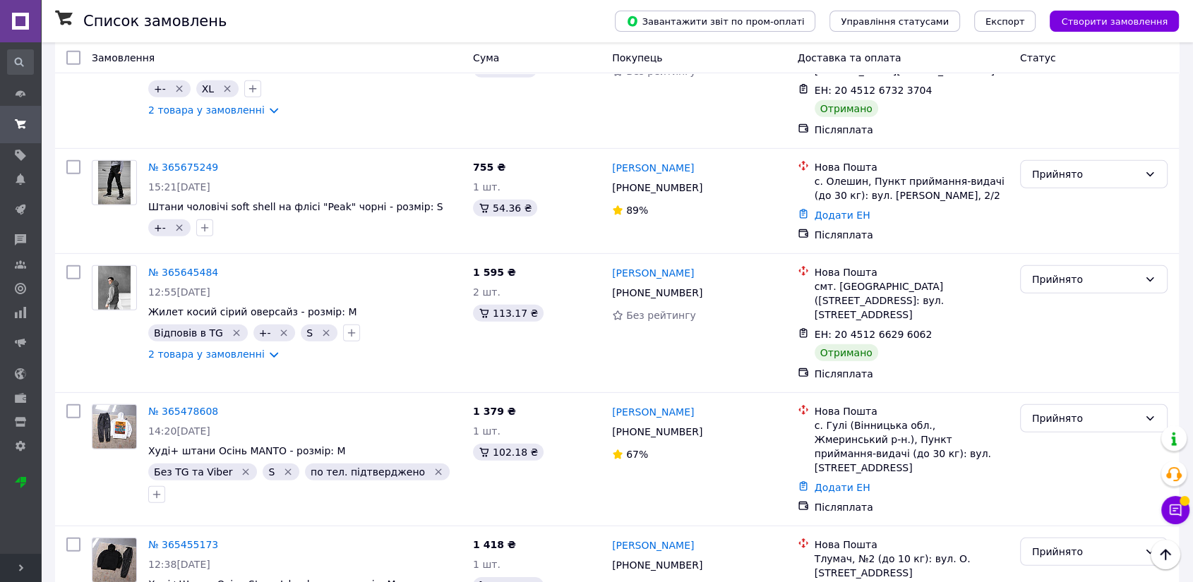
scroll to position [4097, 0]
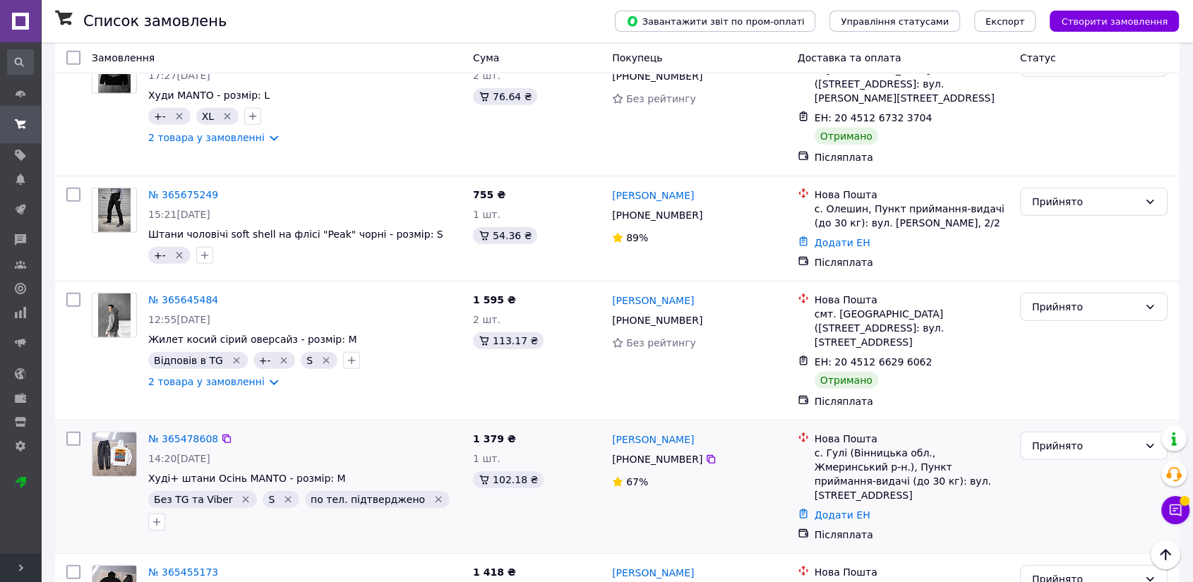
drag, startPoint x: 609, startPoint y: 234, endPoint x: 702, endPoint y: 236, distance: 93.9
click at [702, 426] on div "[PERSON_NAME] [PHONE_NUMBER]%" at bounding box center [699, 486] width 186 height 121
copy link "[PERSON_NAME]"
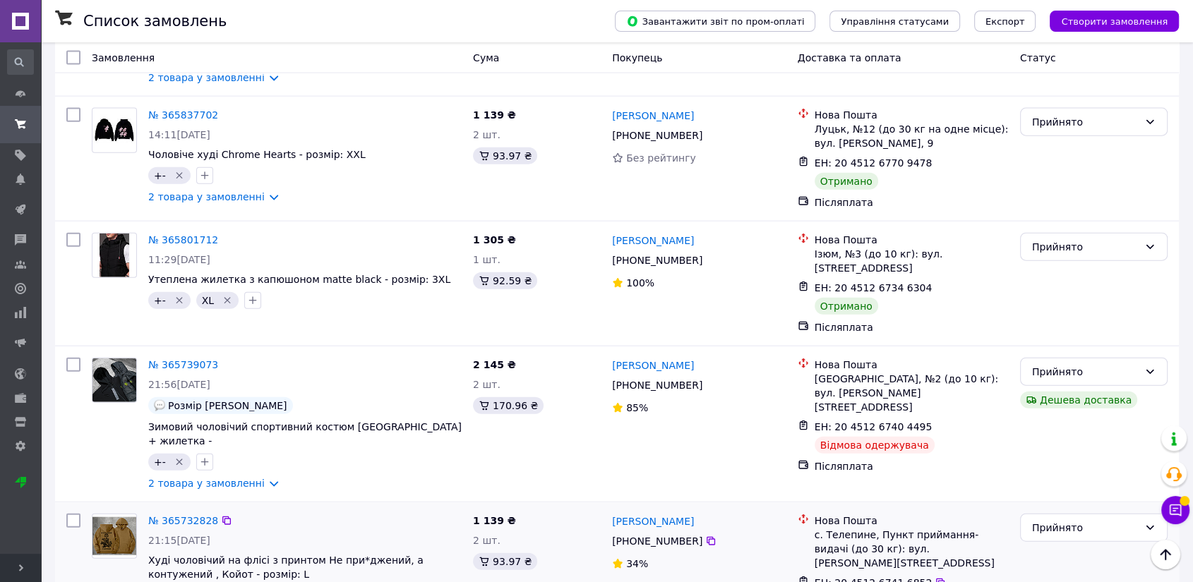
scroll to position [3156, 0]
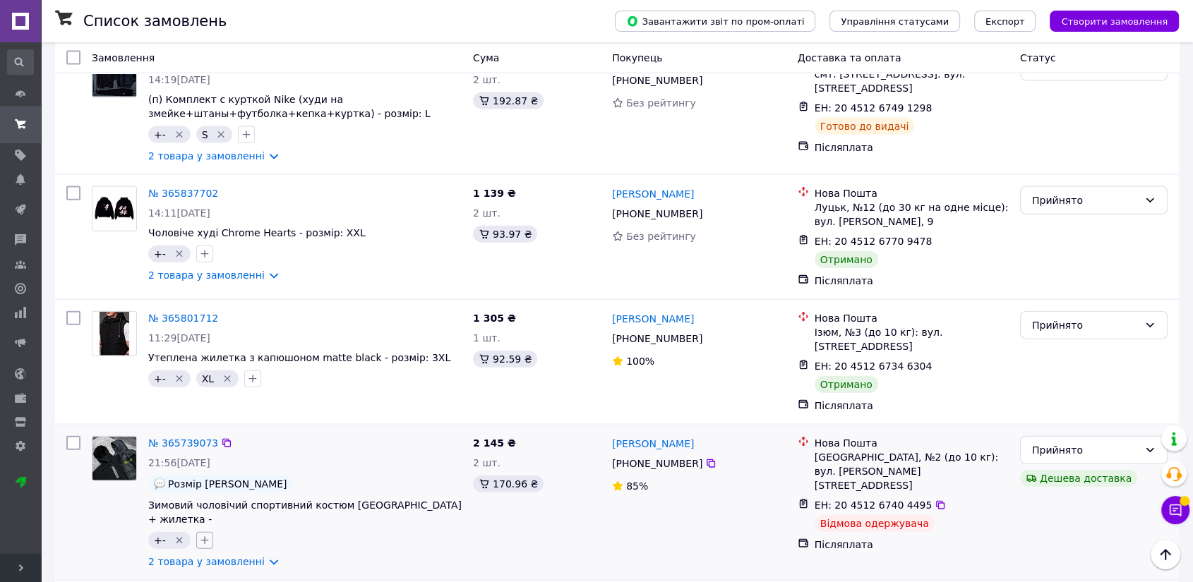
click at [203, 535] on icon "button" at bounding box center [204, 540] width 11 height 11
checkbox input "true"
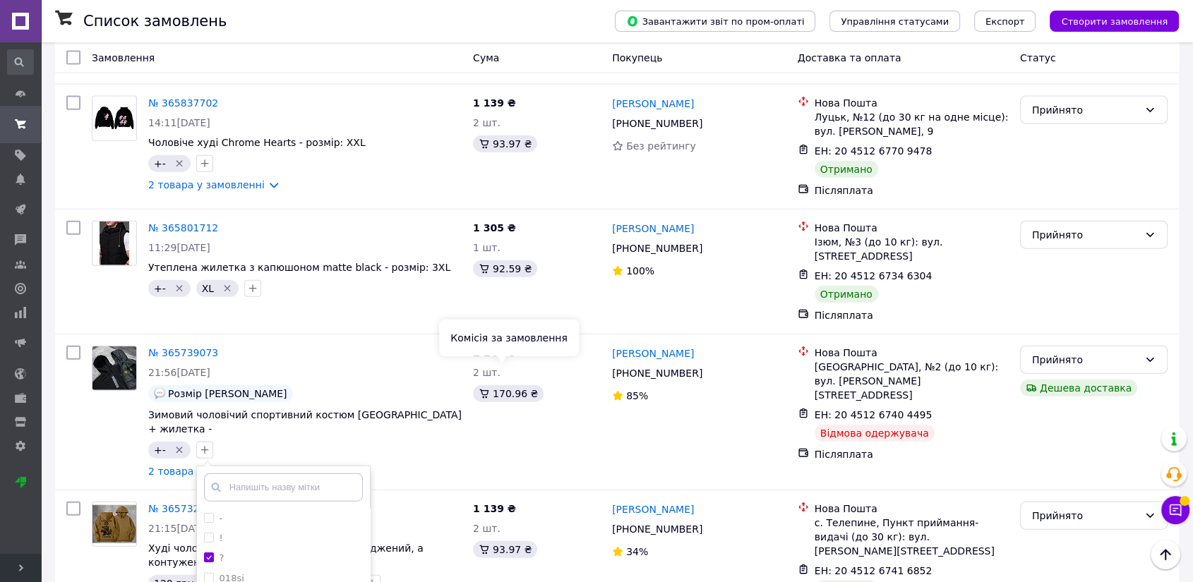
scroll to position [3391, 0]
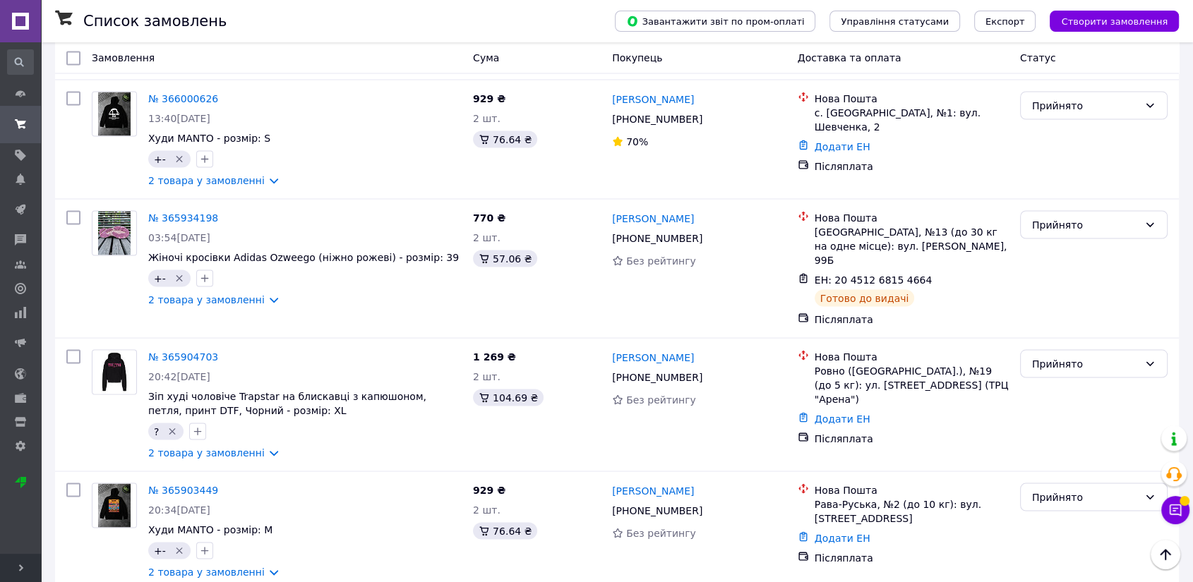
scroll to position [2529, 0]
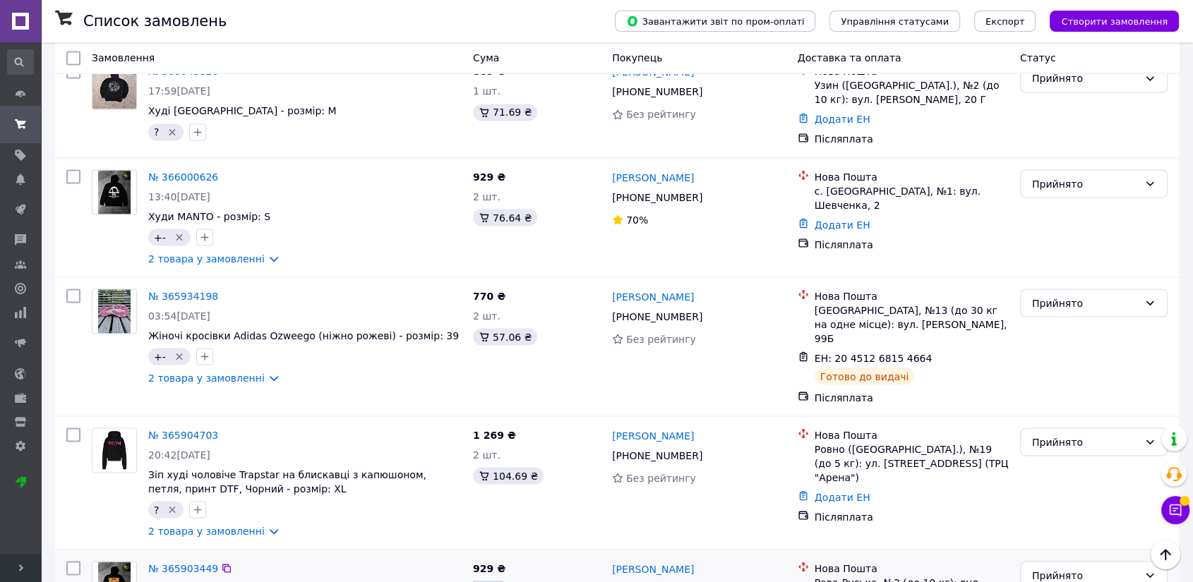
drag, startPoint x: 601, startPoint y: 409, endPoint x: 658, endPoint y: 412, distance: 57.3
click at [636, 417] on div "№ 365904703 20:42[DATE] Зіп худі чоловіче Trapstar на блискавці з капюшоном, пе…" at bounding box center [617, 483] width 1124 height 133
drag, startPoint x: 695, startPoint y: 415, endPoint x: 609, endPoint y: 414, distance: 85.4
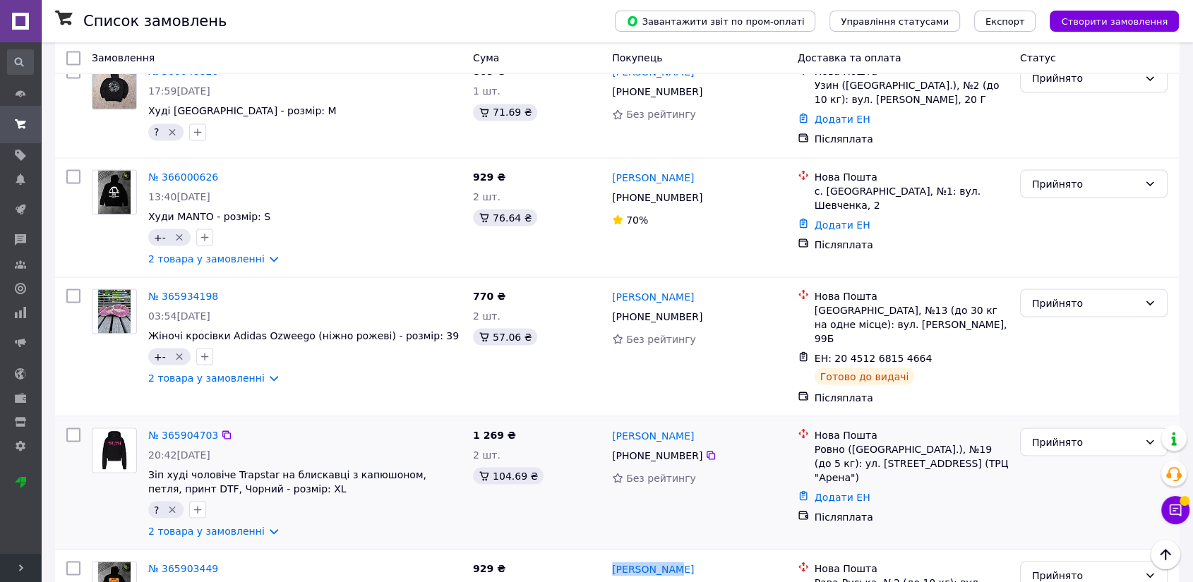
copy link "[PERSON_NAME]"
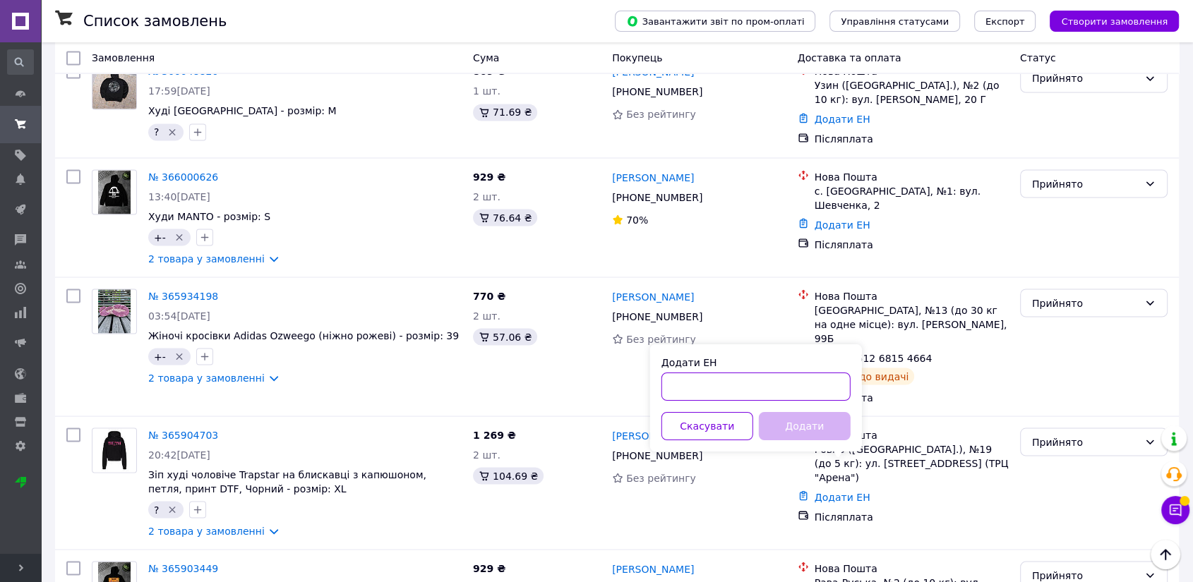
click at [736, 379] on input "Додати ЕН" at bounding box center [755, 386] width 189 height 28
paste input "20451268295344"
type input "20451268295344"
click at [796, 422] on button "Додати" at bounding box center [805, 426] width 92 height 28
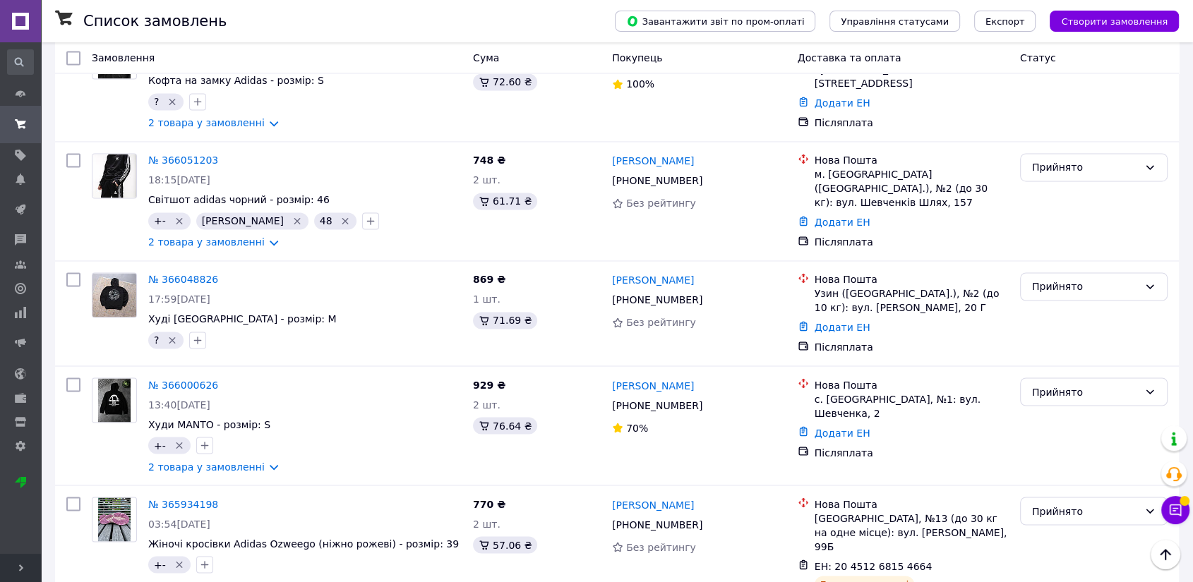
scroll to position [2293, 0]
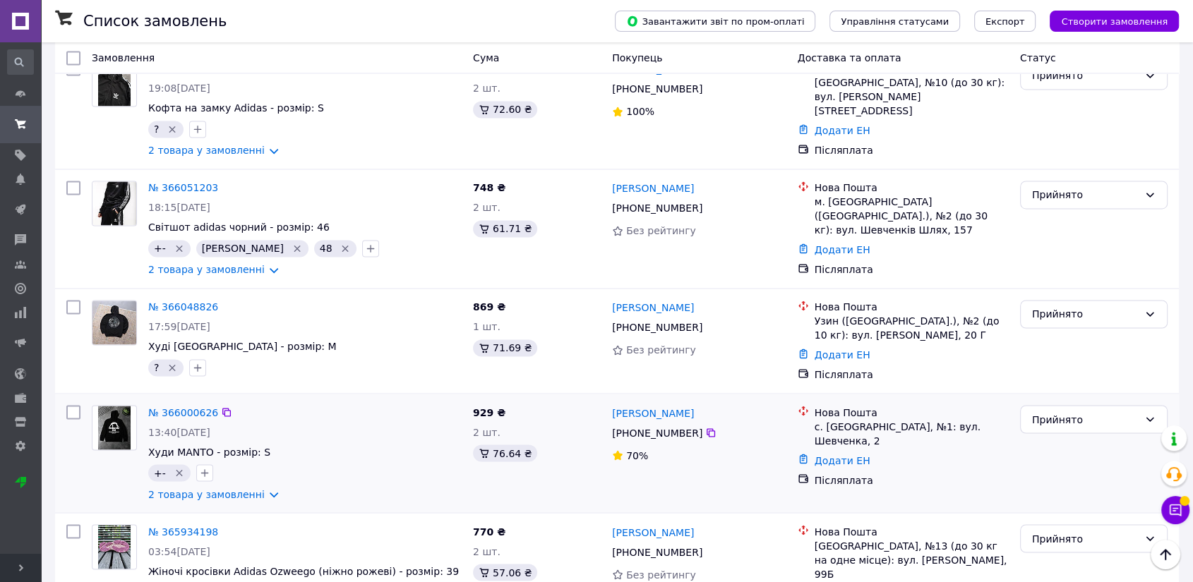
drag, startPoint x: 601, startPoint y: 265, endPoint x: 706, endPoint y: 272, distance: 104.8
click at [711, 400] on div "№ 366000626 13:40[DATE] Худи MANTO - розмір: S +-   2 товара у замовленні 929 ₴…" at bounding box center [617, 453] width 1113 height 107
copy div "929 ₴ 2 шт. 76.64 ₴ [PERSON_NAME]"
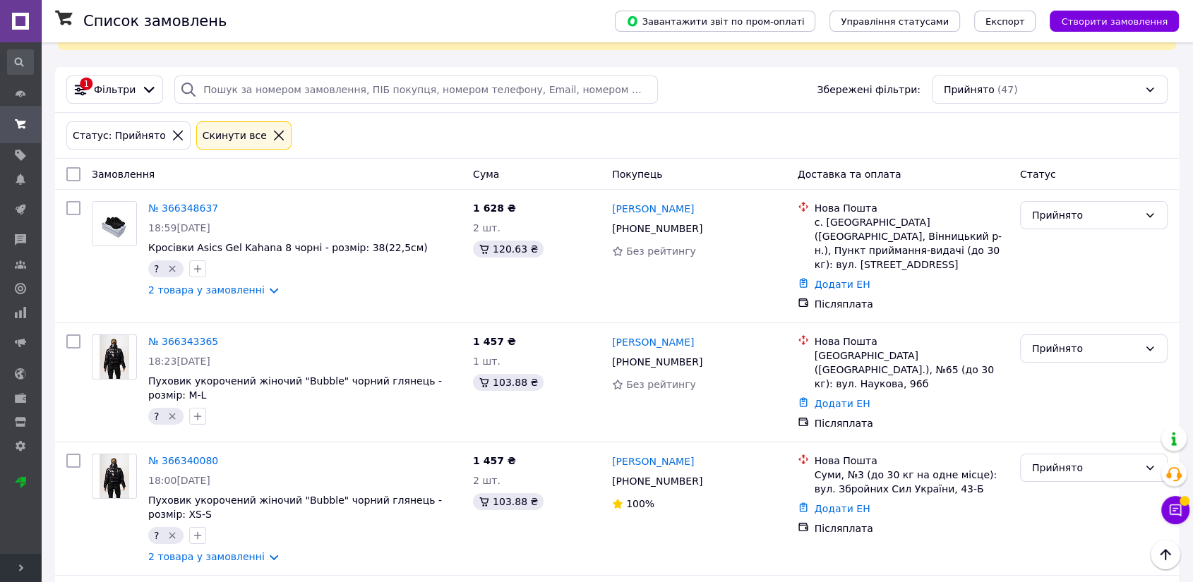
scroll to position [0, 0]
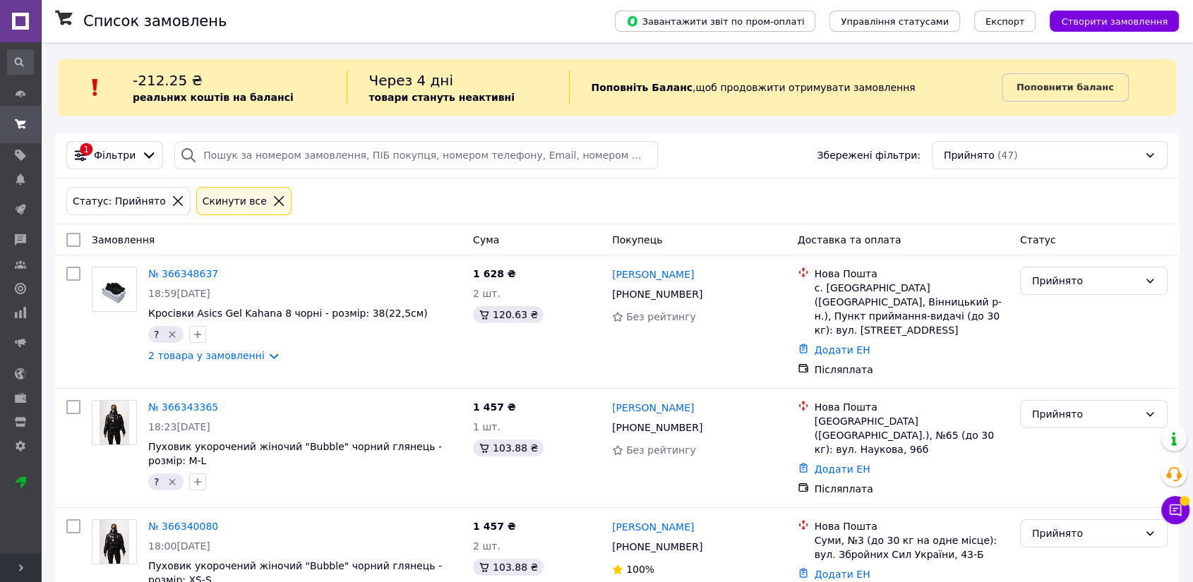
click at [1071, 150] on div "Прийнято (47)" at bounding box center [1050, 155] width 236 height 28
click at [90, 145] on div "1 Фільтри" at bounding box center [114, 155] width 97 height 28
click at [121, 157] on span "Фільтри" at bounding box center [115, 155] width 42 height 14
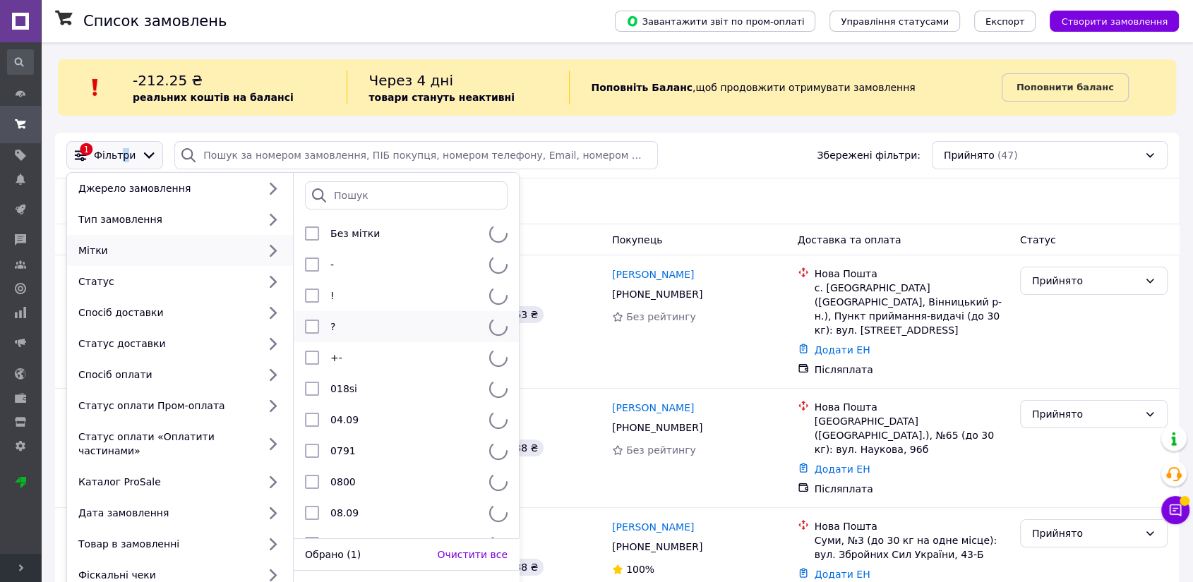
click at [308, 328] on input "checkbox" at bounding box center [312, 327] width 14 height 14
checkbox input "true"
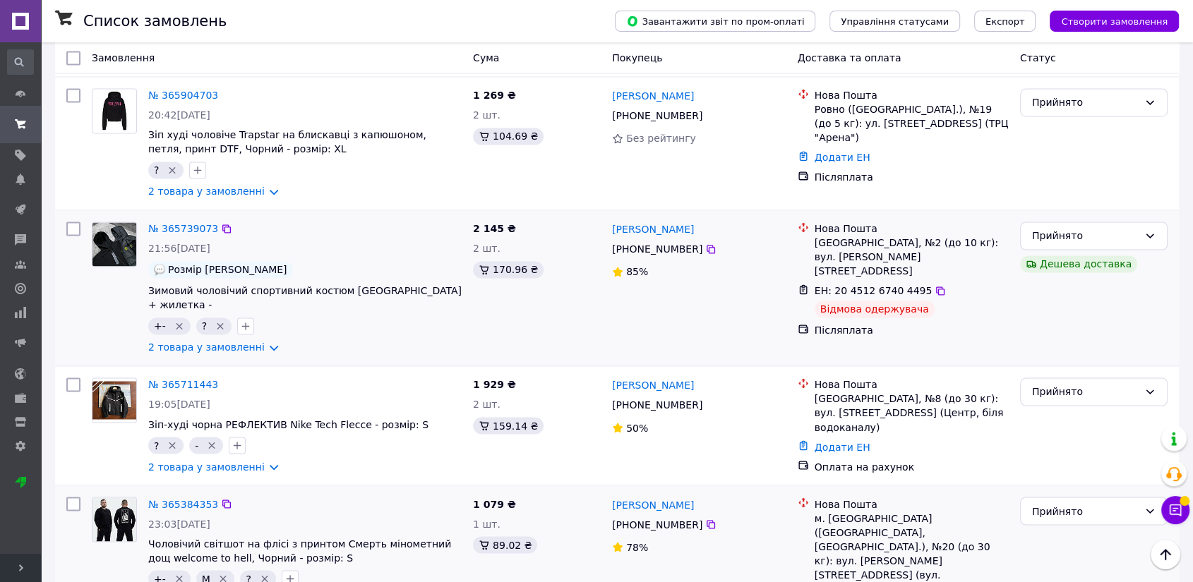
scroll to position [2109, 0]
